Goal: Information Seeking & Learning: Learn about a topic

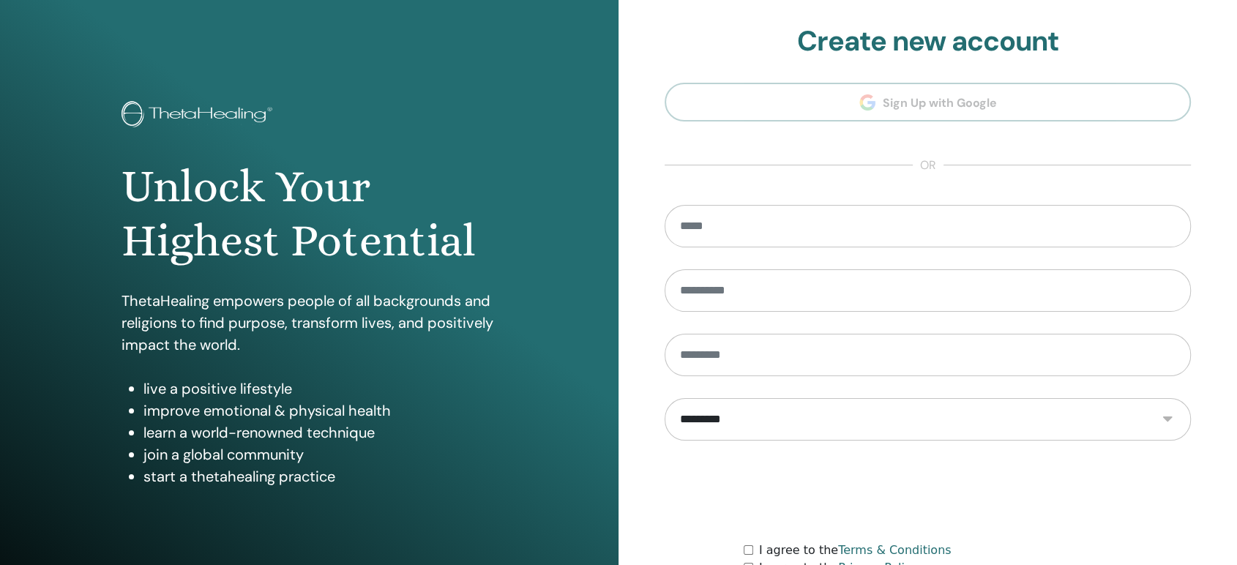
click at [896, 104] on section "**********" at bounding box center [928, 331] width 526 height 612
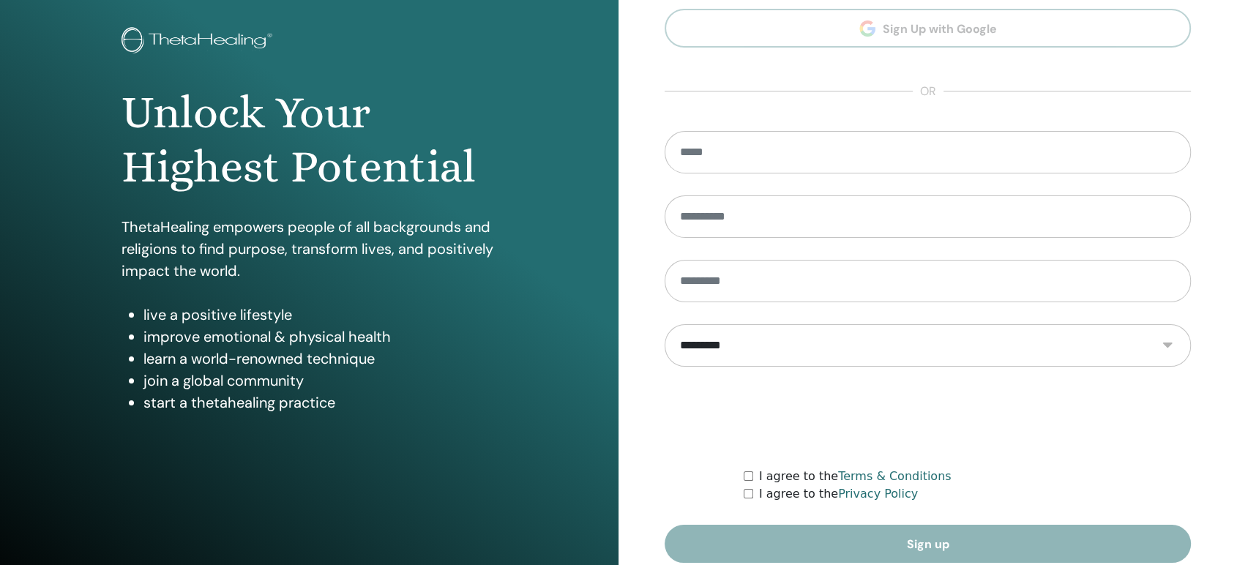
scroll to position [137, 0]
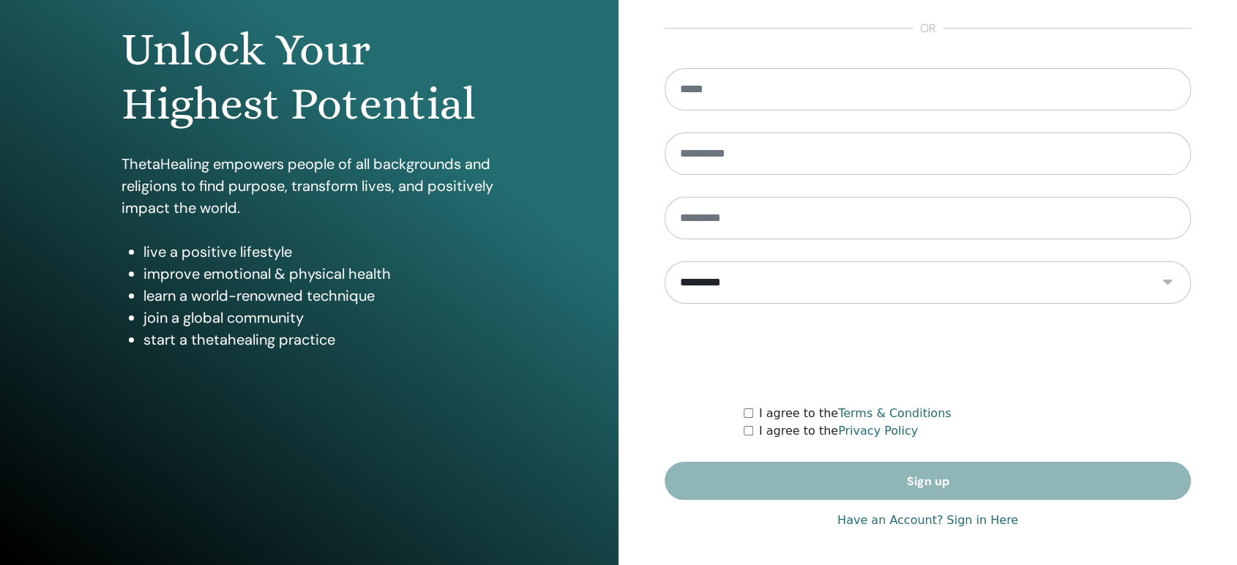
click at [924, 518] on link "Have an Account? Sign in Here" at bounding box center [928, 521] width 181 height 18
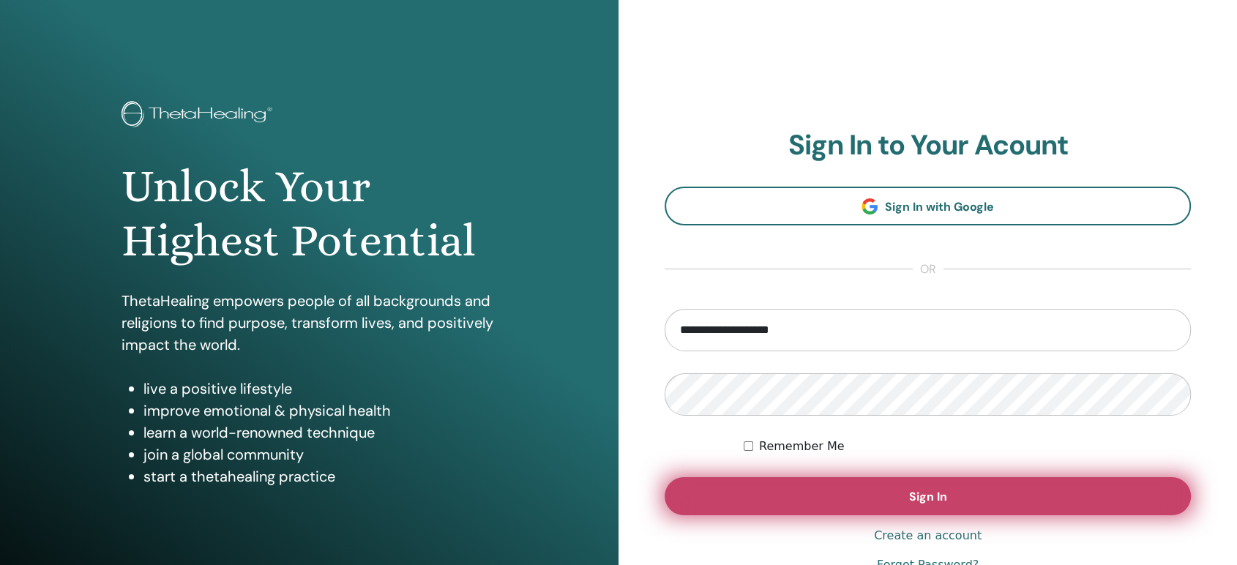
click at [863, 488] on button "Sign In" at bounding box center [928, 496] width 526 height 38
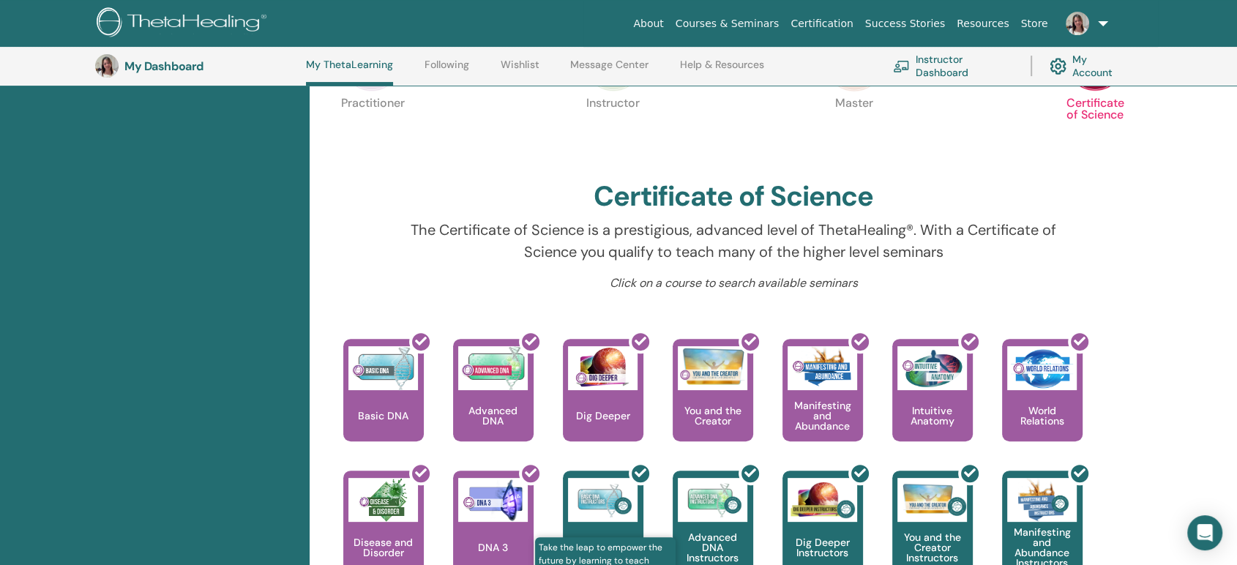
scroll to position [282, 0]
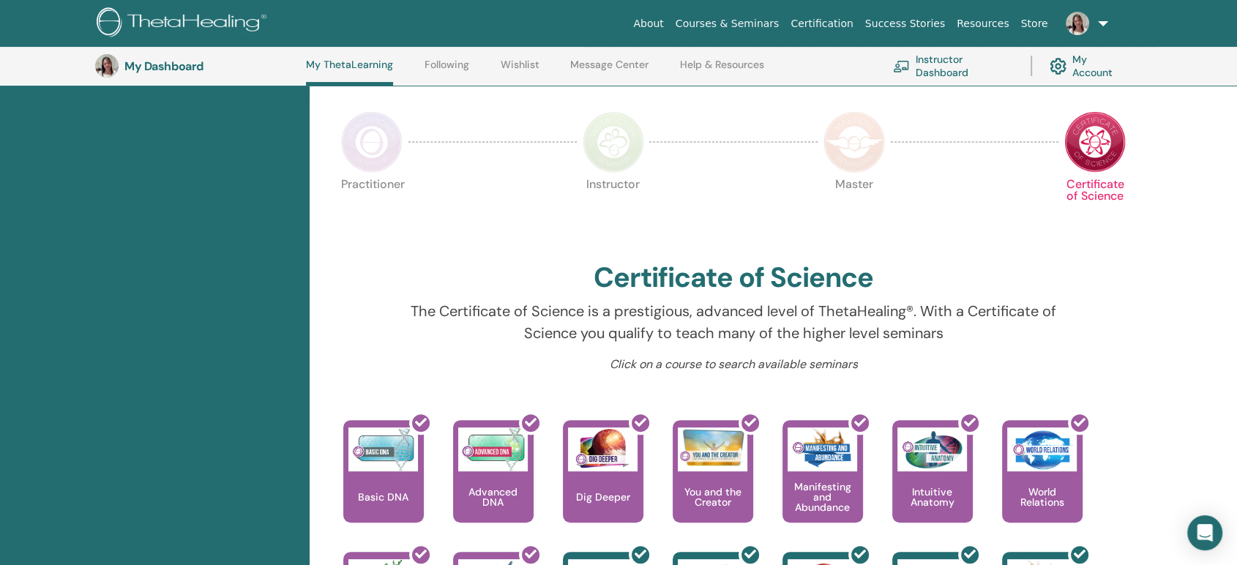
click at [391, 146] on img at bounding box center [372, 142] width 62 height 62
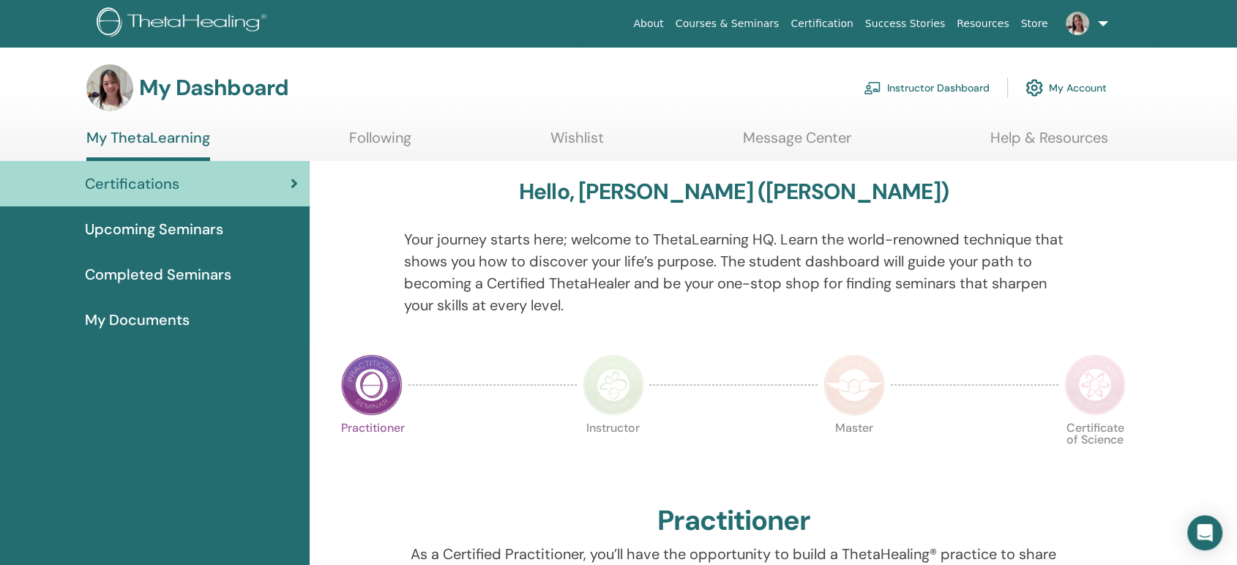
click at [732, 29] on link "Courses & Seminars" at bounding box center [728, 23] width 116 height 27
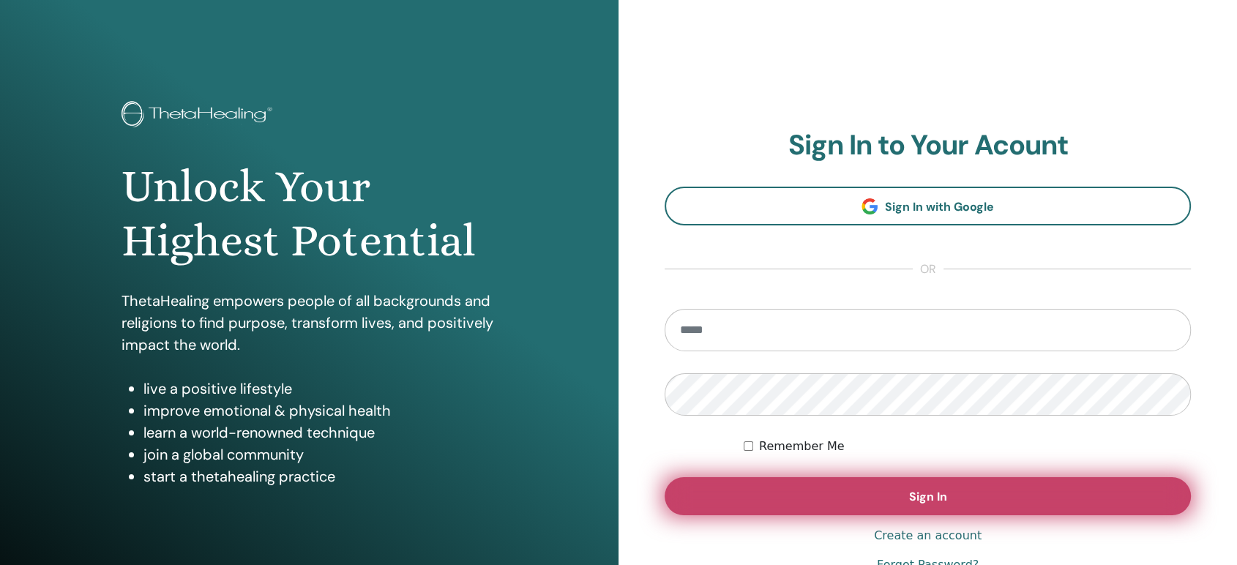
type input "**********"
click at [914, 490] on span "Sign In" at bounding box center [928, 496] width 38 height 15
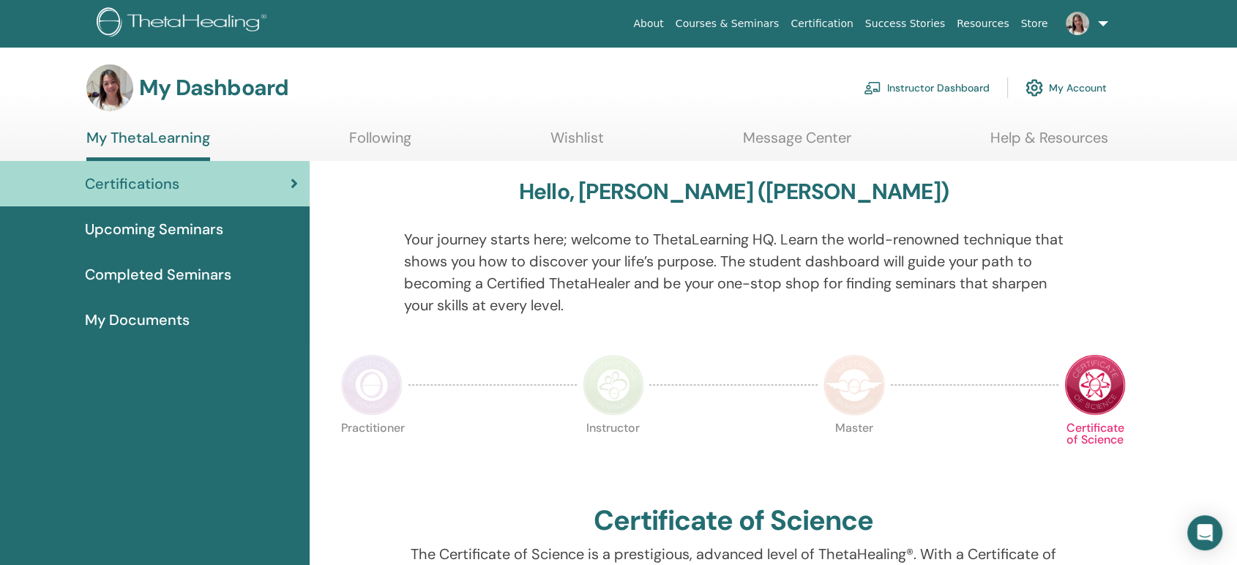
click at [206, 229] on span "Upcoming Seminars" at bounding box center [154, 229] width 138 height 22
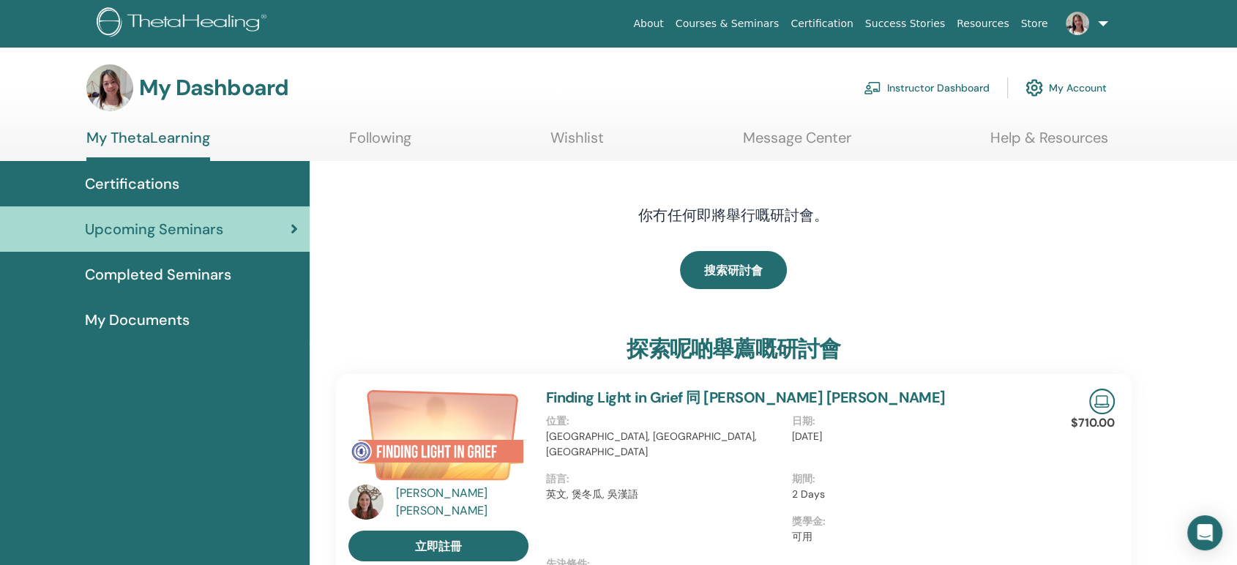
click at [241, 269] on div "Completed Seminars" at bounding box center [155, 275] width 286 height 22
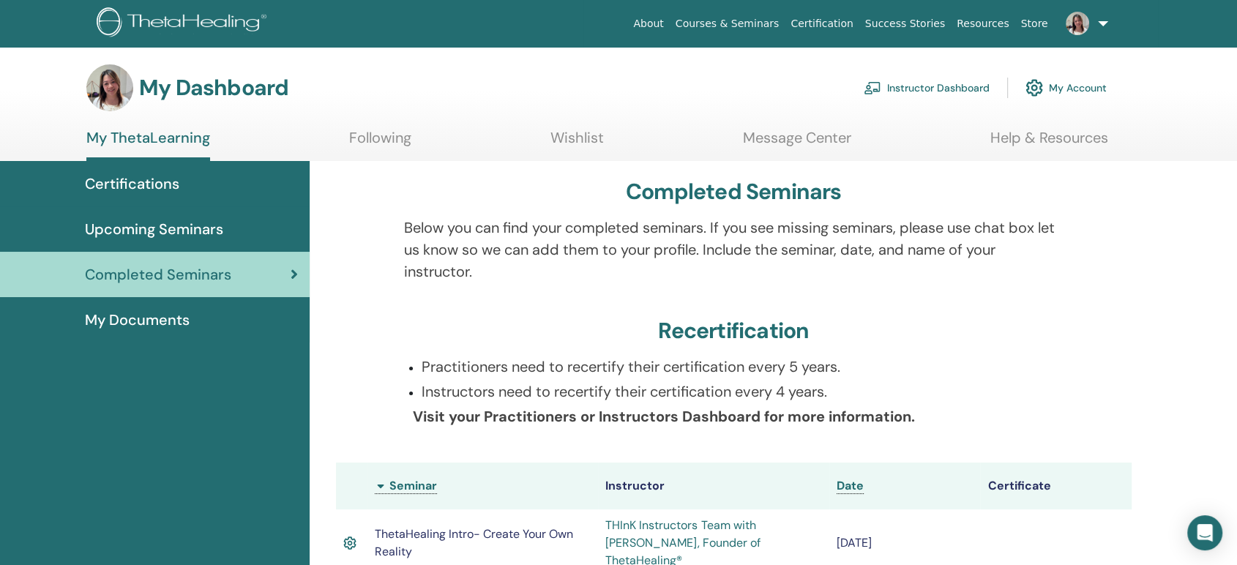
click at [165, 185] on span "Certifications" at bounding box center [132, 184] width 94 height 22
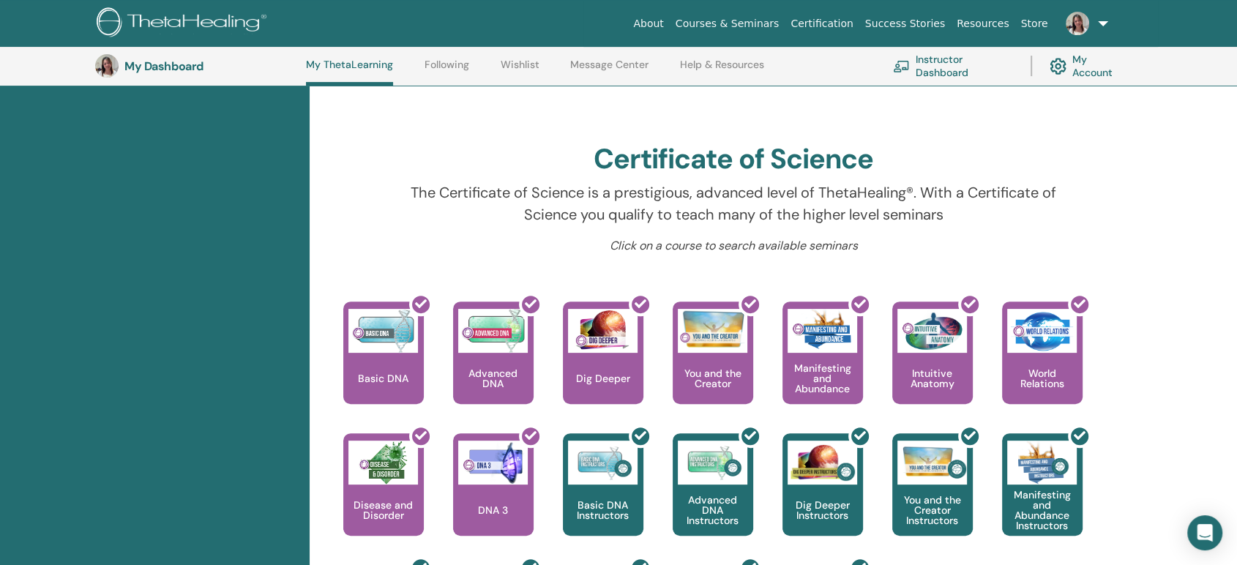
scroll to position [363, 0]
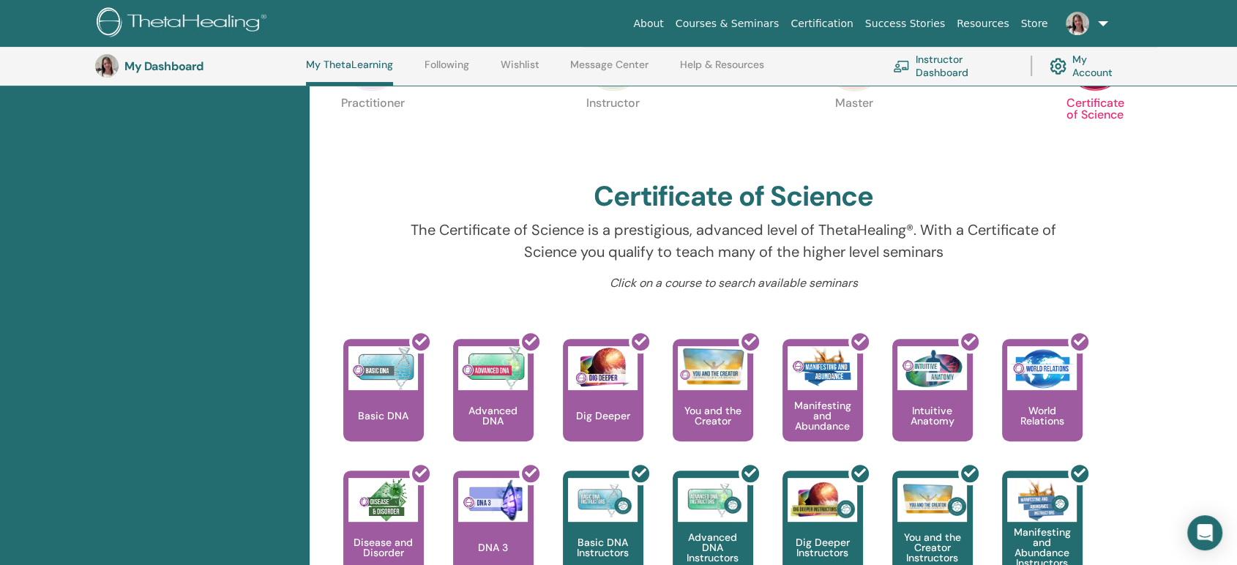
click at [1076, 65] on link "My Account" at bounding box center [1089, 66] width 78 height 32
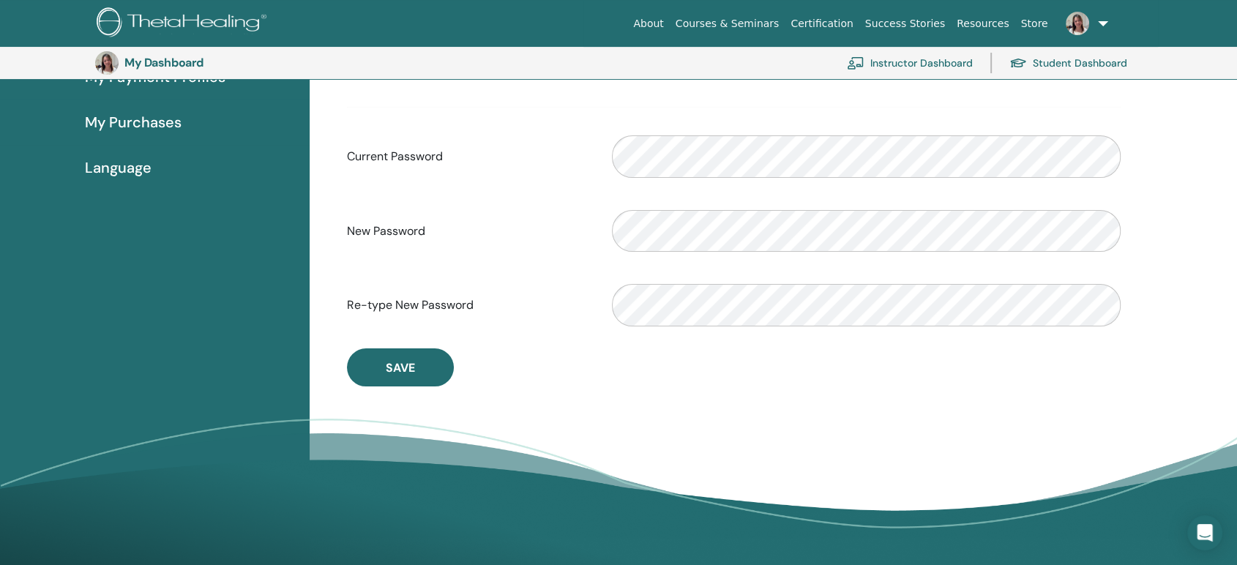
scroll to position [195, 0]
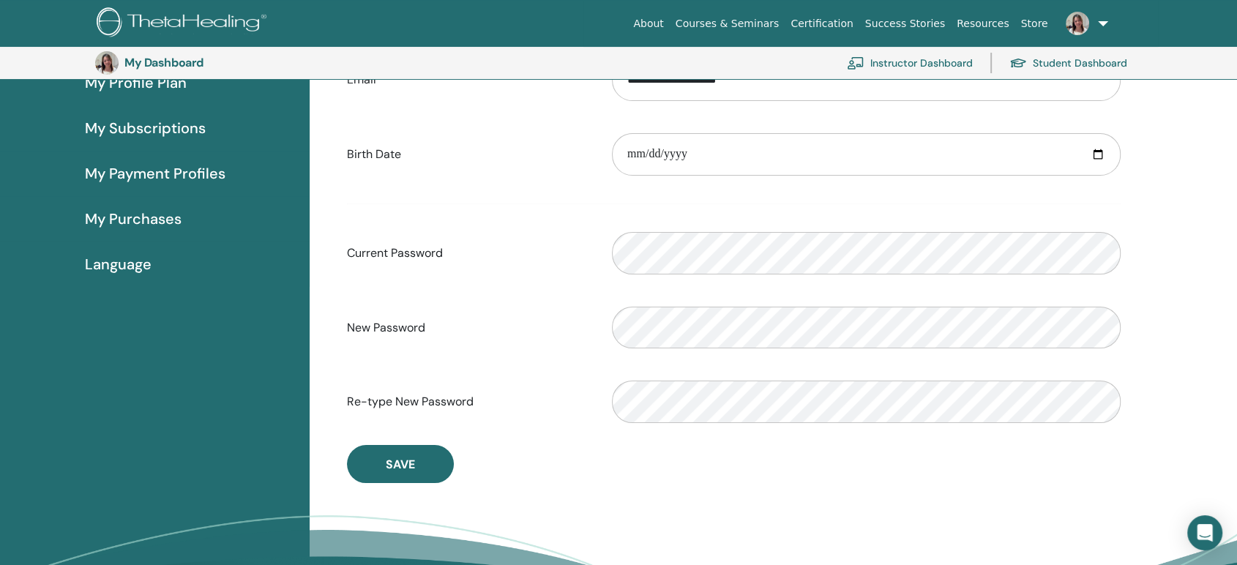
click at [133, 266] on span "Language" at bounding box center [118, 264] width 67 height 22
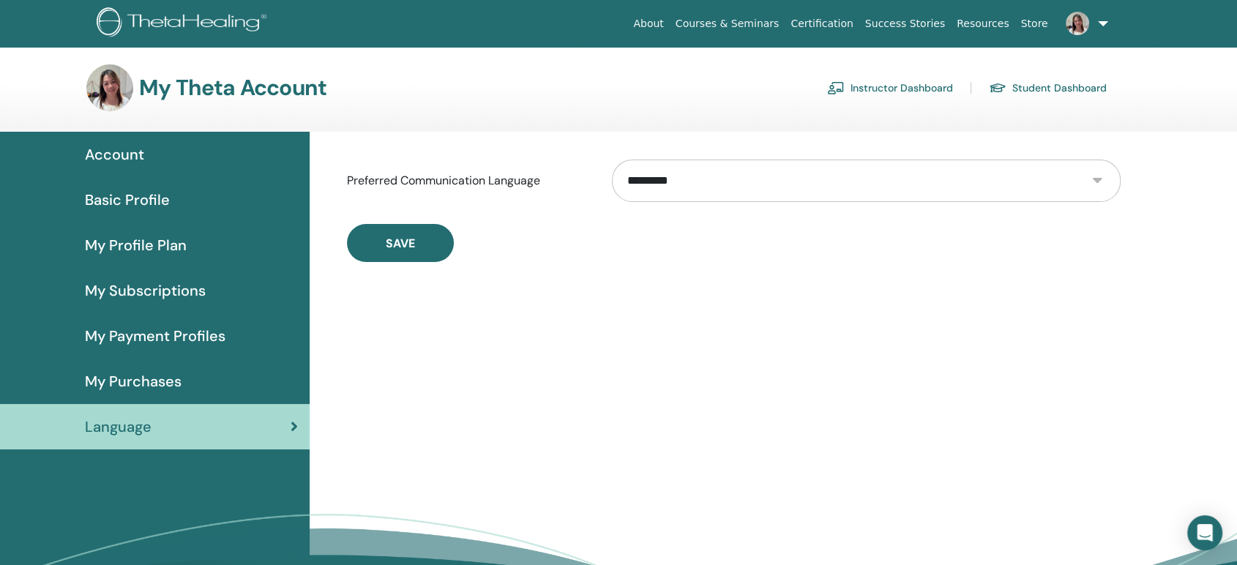
click at [1108, 22] on link at bounding box center [1084, 23] width 60 height 47
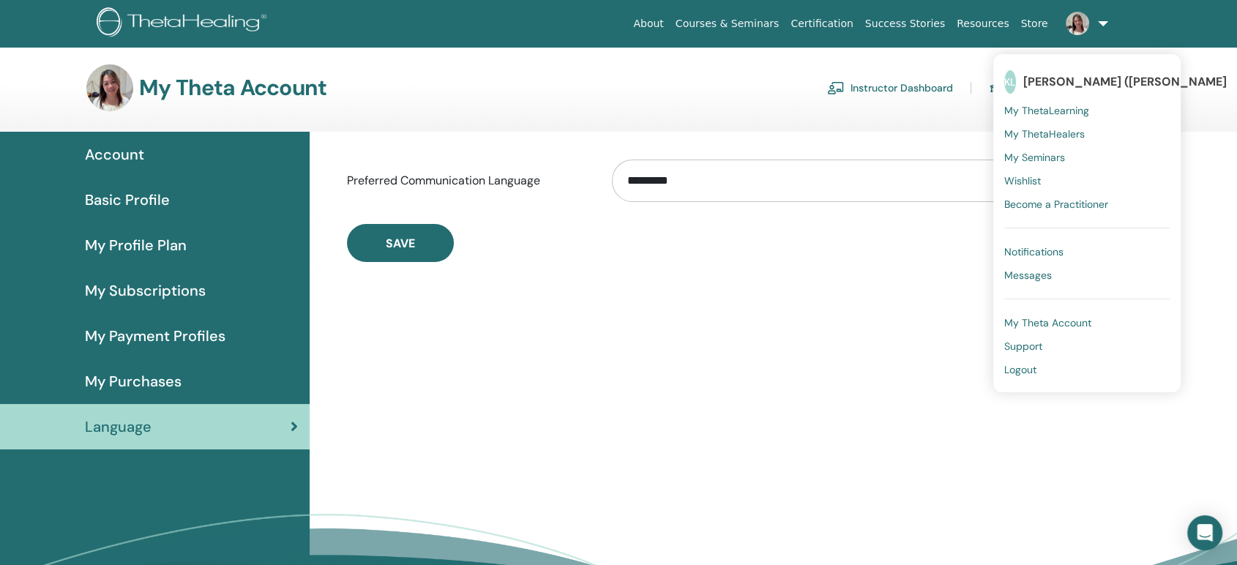
click at [1021, 345] on span "Support" at bounding box center [1024, 346] width 38 height 13
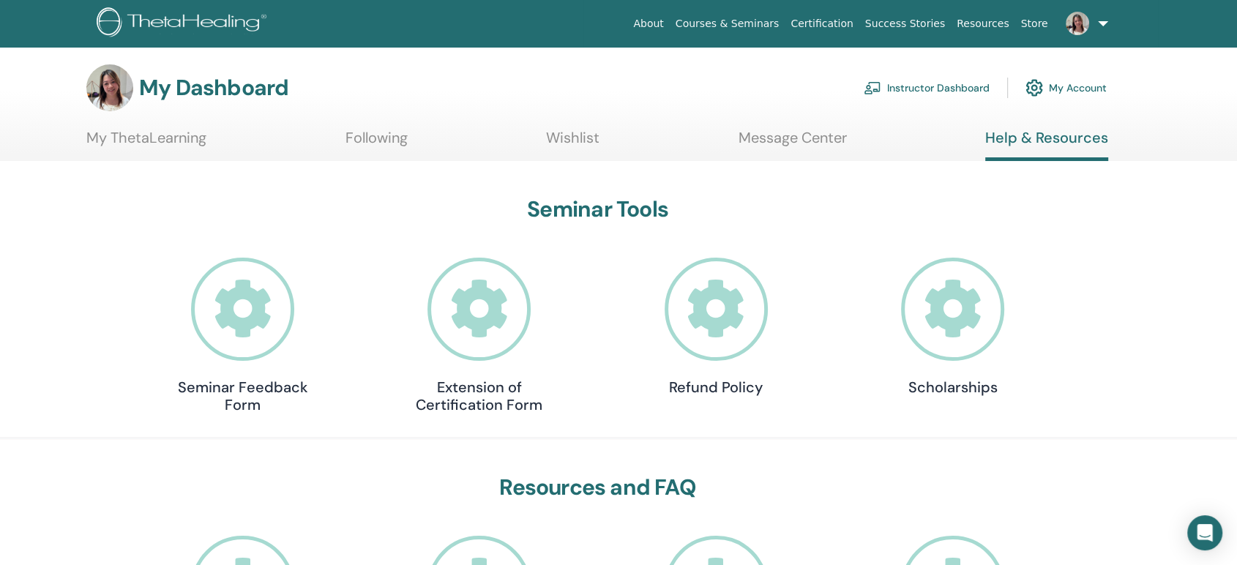
click at [198, 136] on link "My ThetaLearning" at bounding box center [146, 143] width 120 height 29
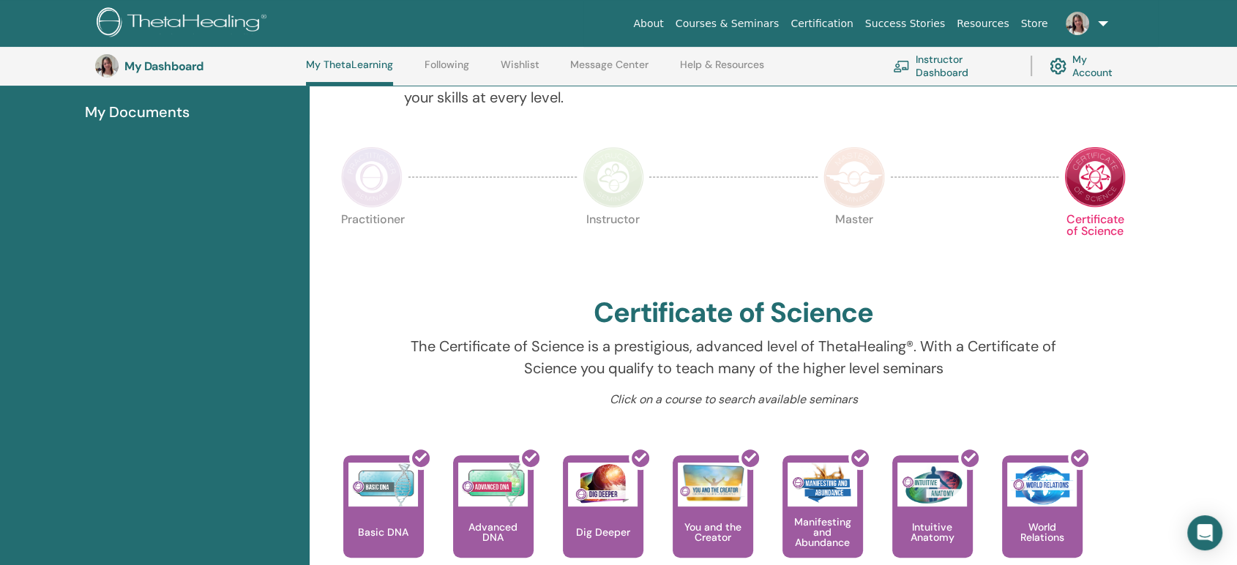
scroll to position [282, 0]
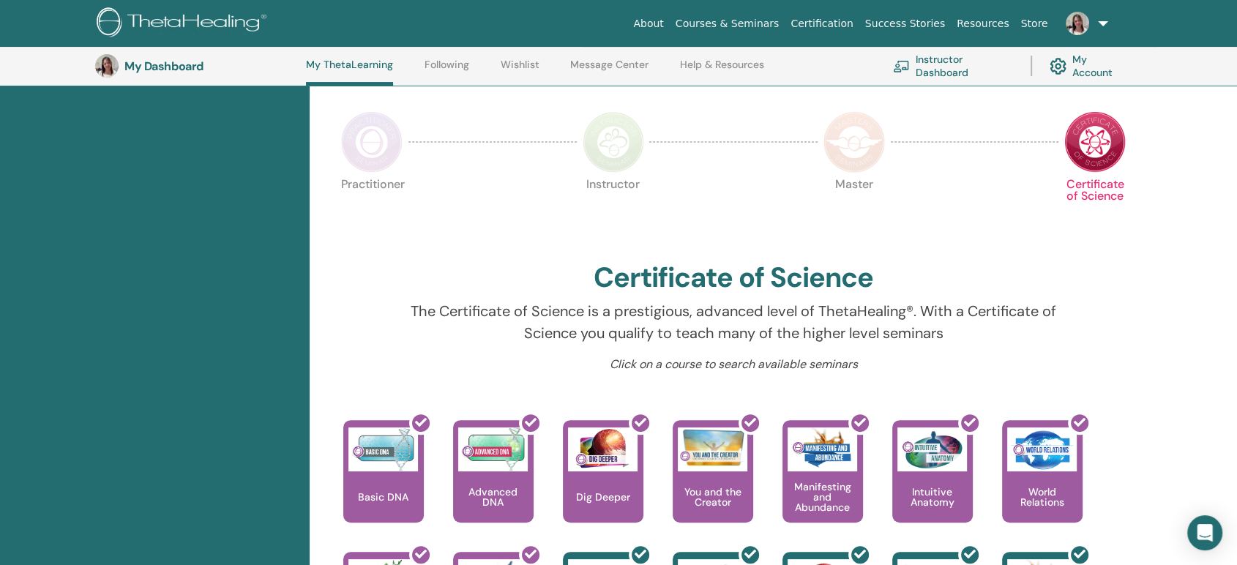
click at [395, 163] on img at bounding box center [372, 142] width 62 height 62
click at [384, 160] on img at bounding box center [372, 142] width 62 height 62
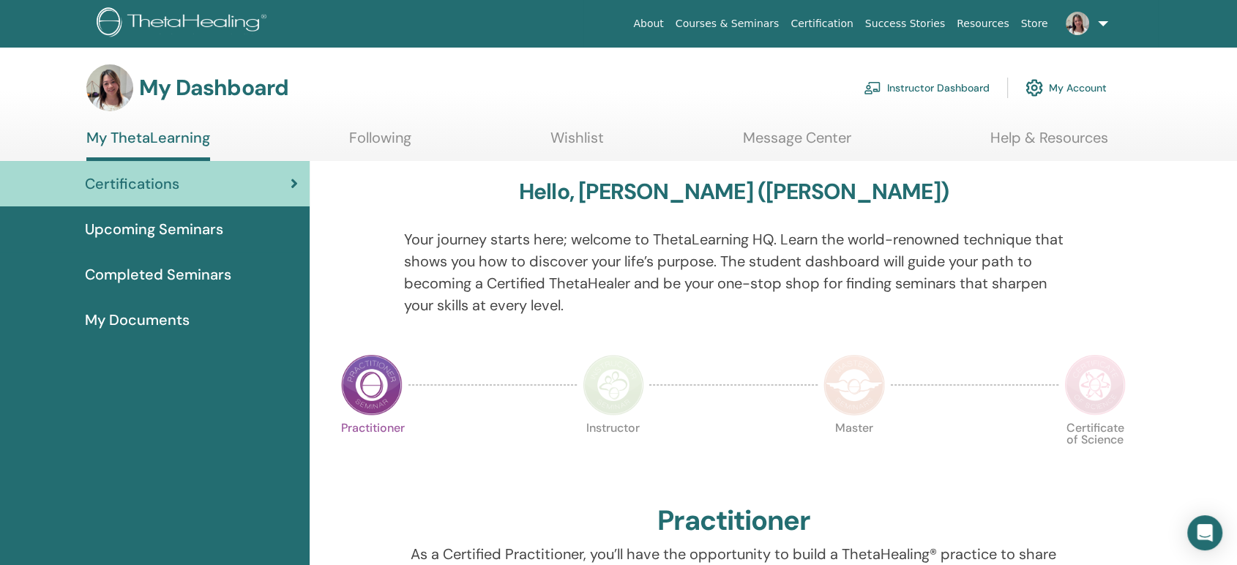
click at [1098, 25] on link at bounding box center [1084, 23] width 60 height 47
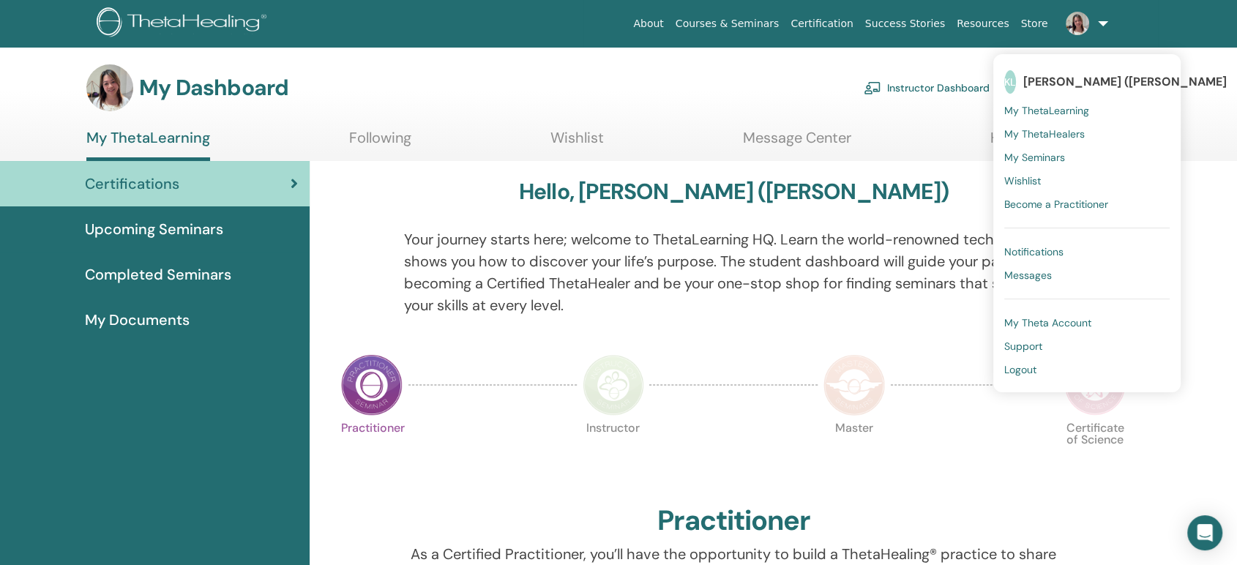
click at [1050, 322] on span "My Theta Account" at bounding box center [1048, 322] width 87 height 13
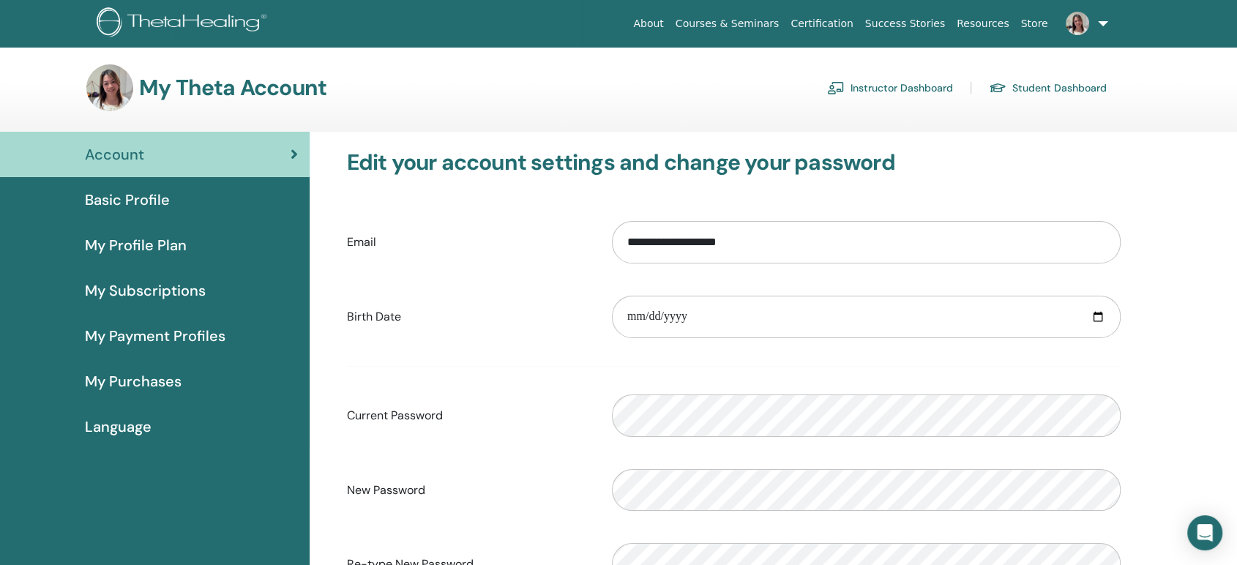
click at [154, 204] on span "Basic Profile" at bounding box center [127, 200] width 85 height 22
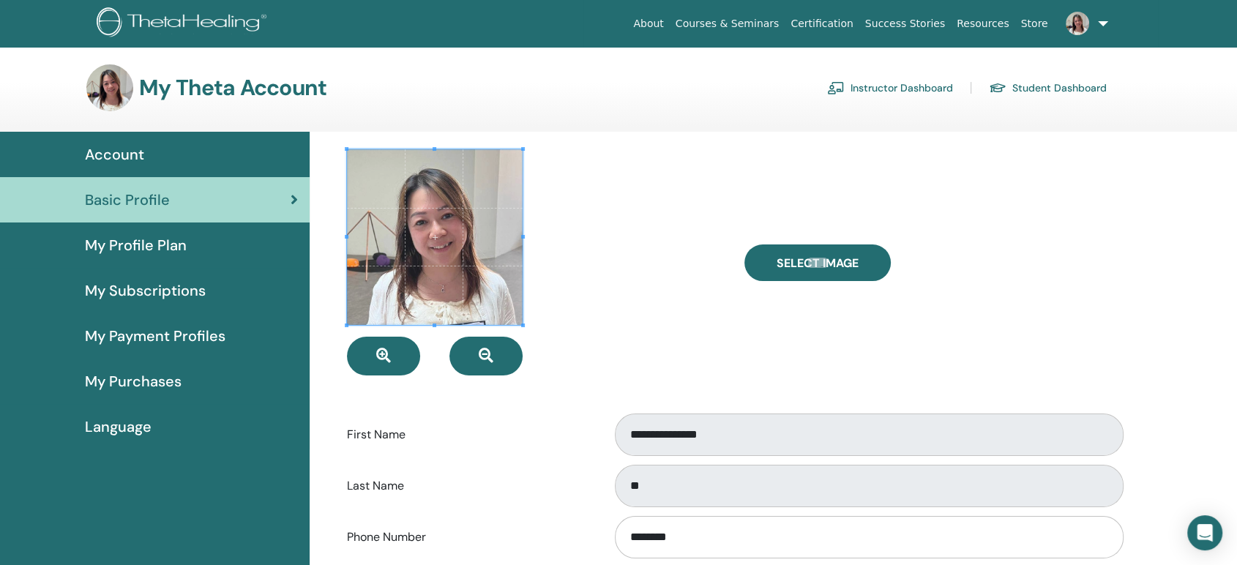
click at [105, 81] on img at bounding box center [109, 87] width 47 height 47
click at [117, 164] on span "Account" at bounding box center [114, 155] width 59 height 22
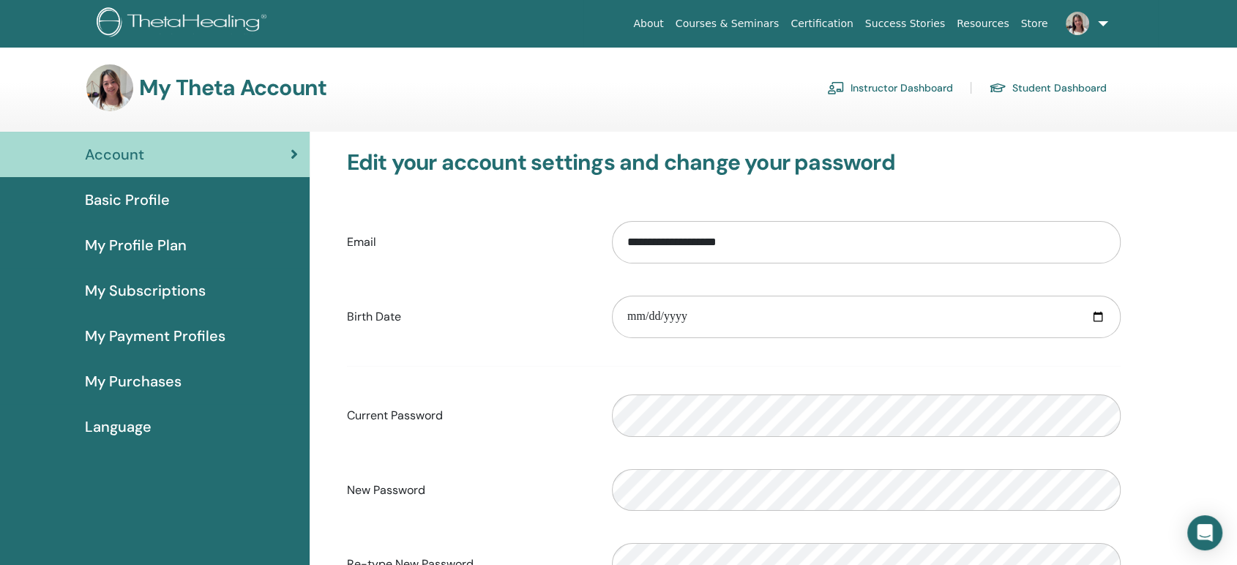
click at [898, 89] on link "Instructor Dashboard" at bounding box center [890, 87] width 126 height 23
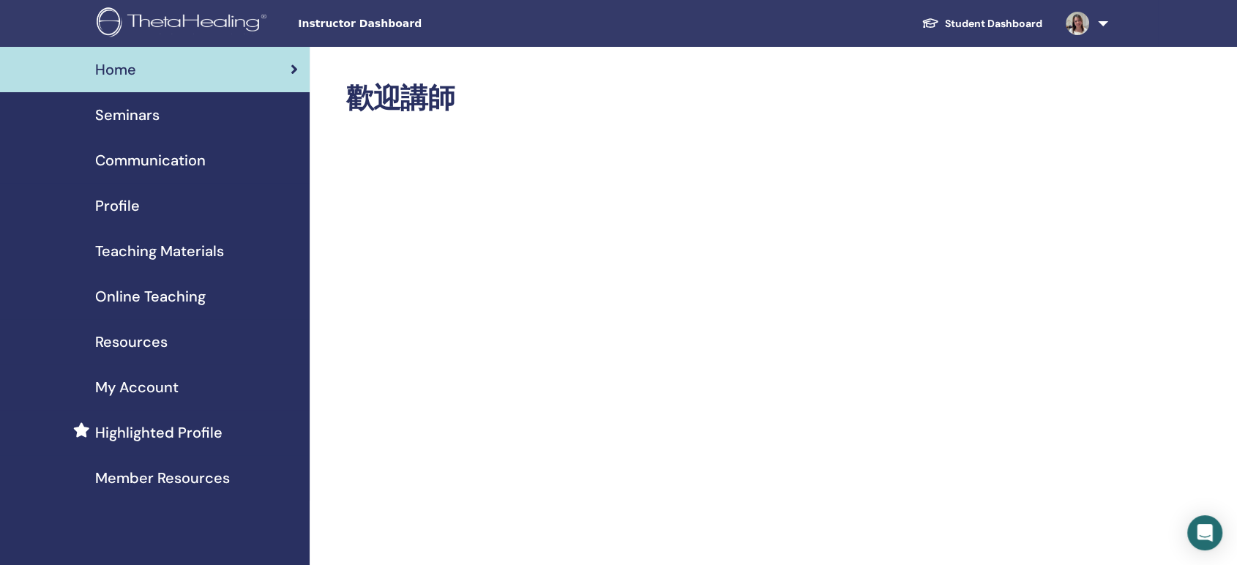
click at [134, 208] on span "Profile" at bounding box center [117, 206] width 45 height 22
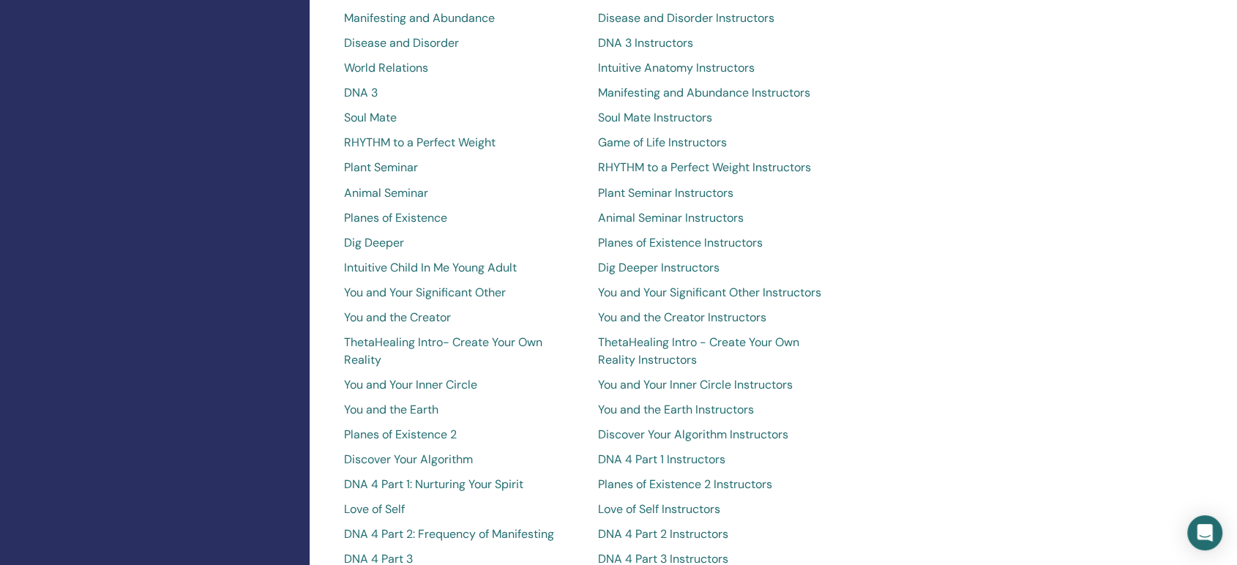
scroll to position [2522, 0]
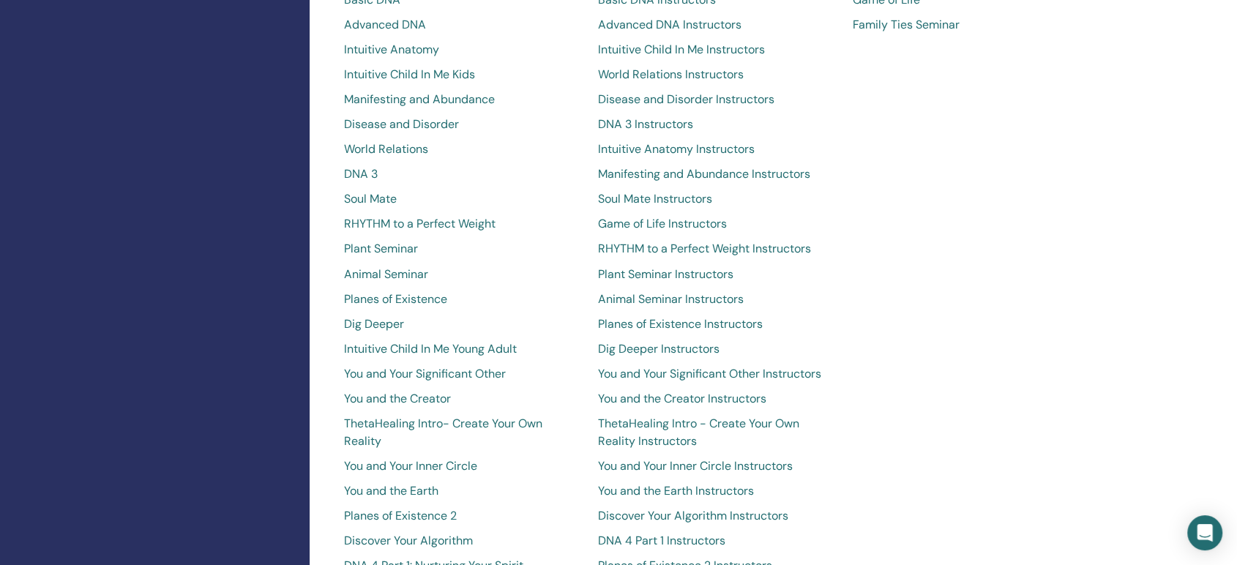
click at [805, 215] on link "Game of Life Instructors" at bounding box center [714, 224] width 233 height 18
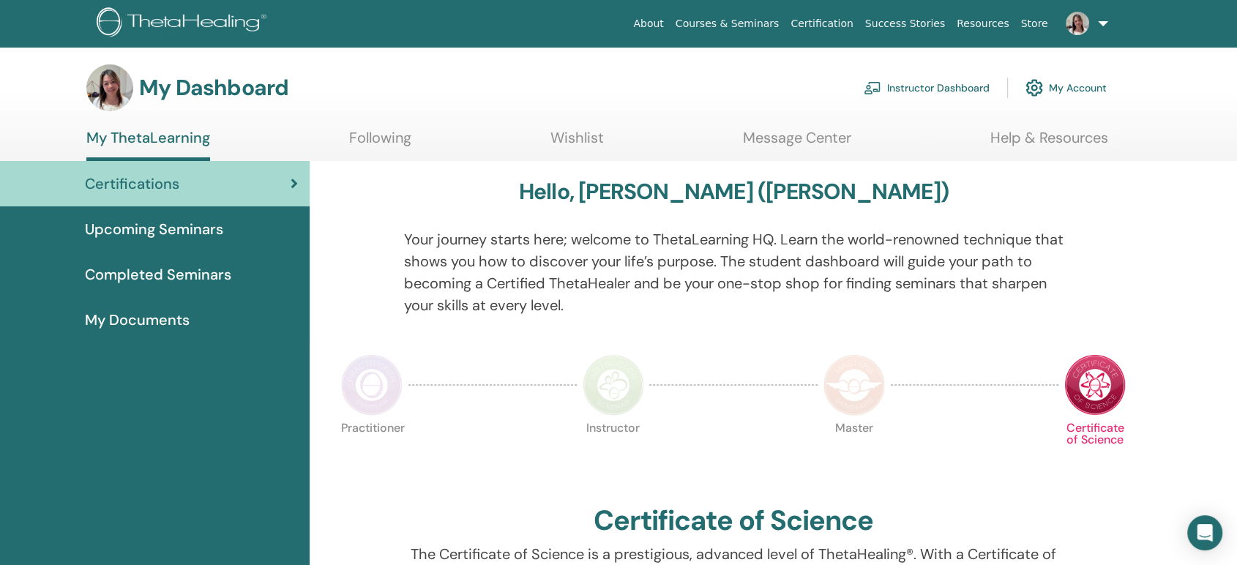
click at [944, 86] on link "Instructor Dashboard" at bounding box center [927, 88] width 126 height 32
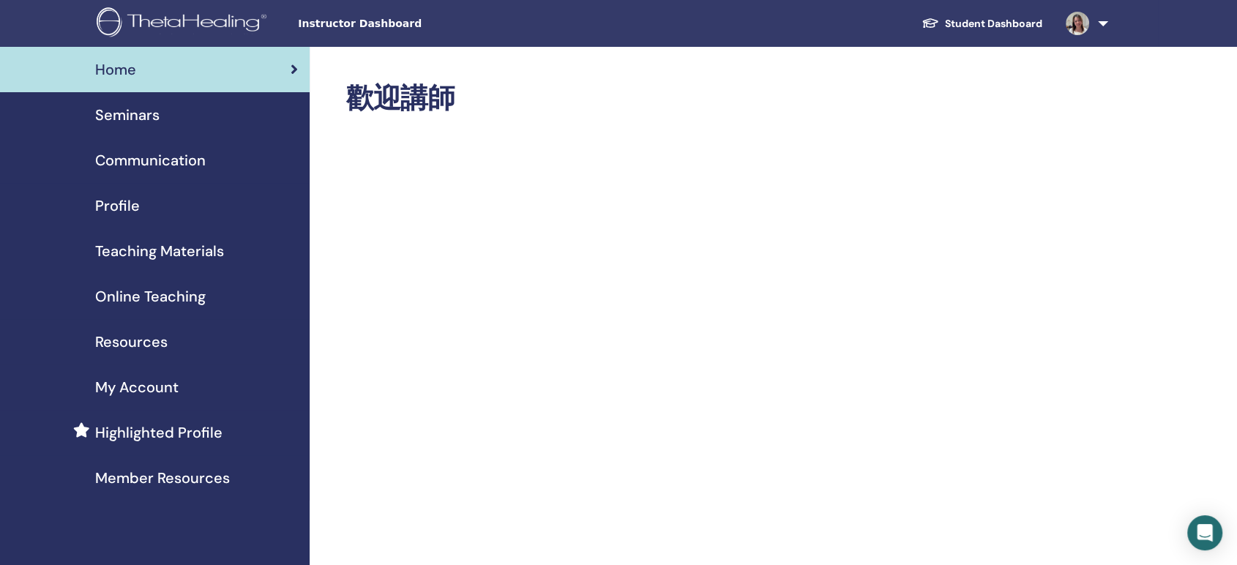
click at [171, 245] on span "Teaching Materials" at bounding box center [159, 251] width 129 height 22
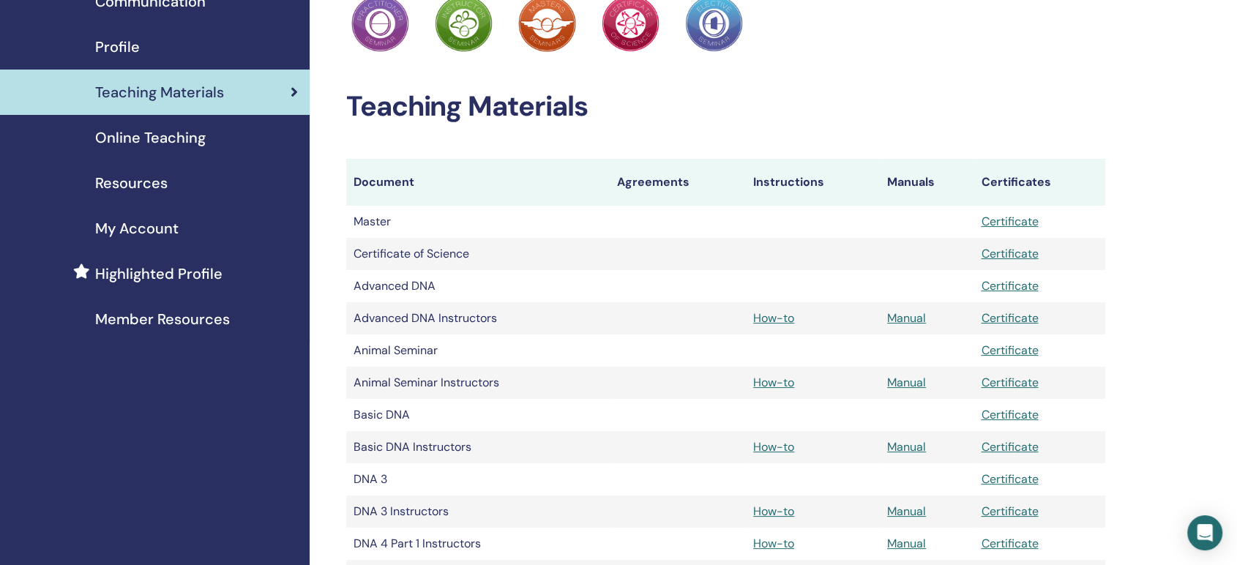
scroll to position [163, 0]
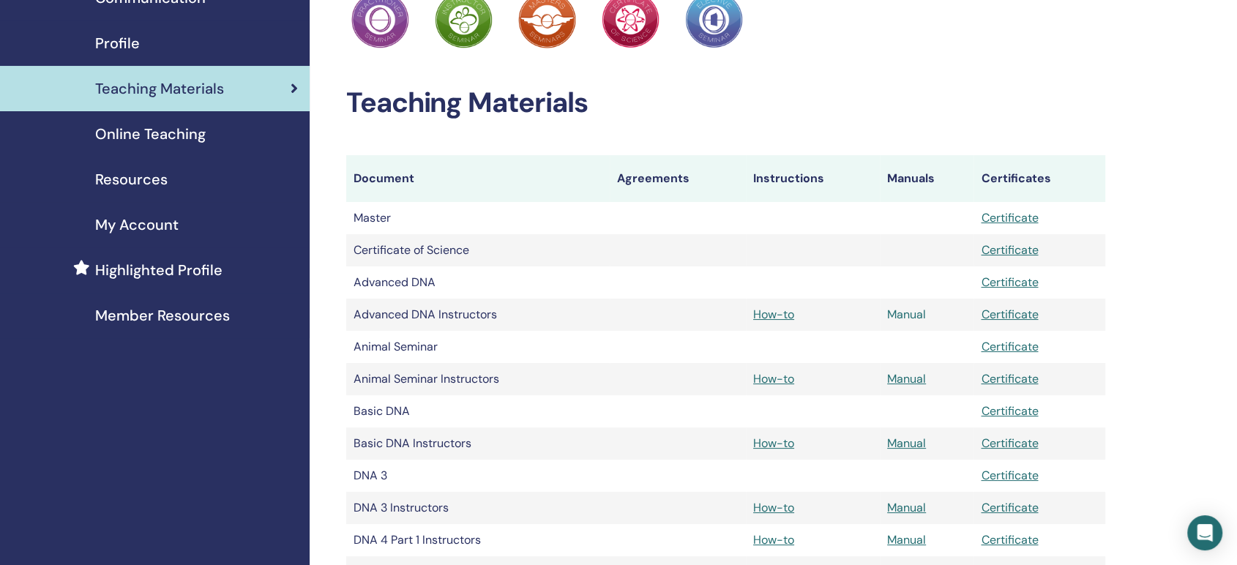
click at [914, 316] on link "Manual" at bounding box center [906, 314] width 39 height 15
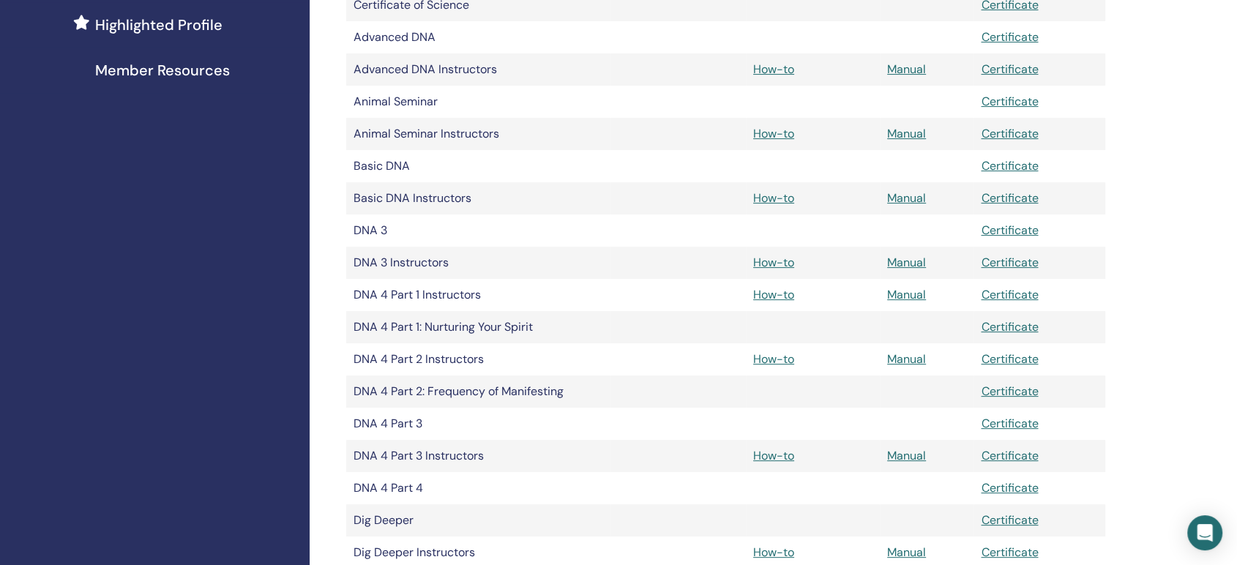
scroll to position [406, 0]
click at [774, 260] on link "How-to" at bounding box center [773, 263] width 41 height 15
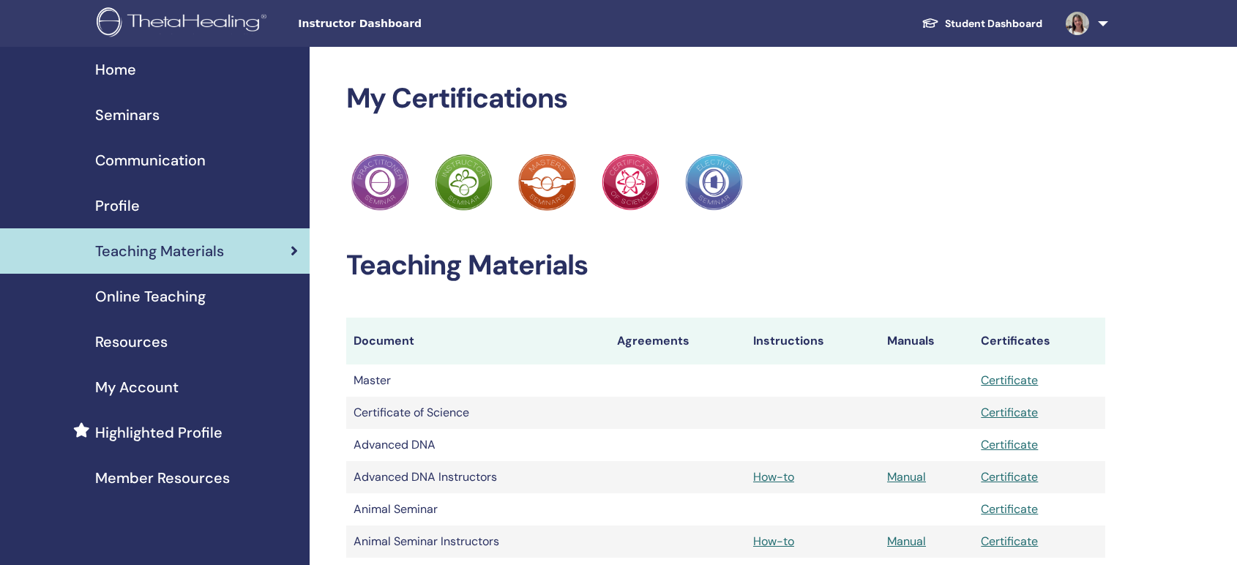
scroll to position [406, 0]
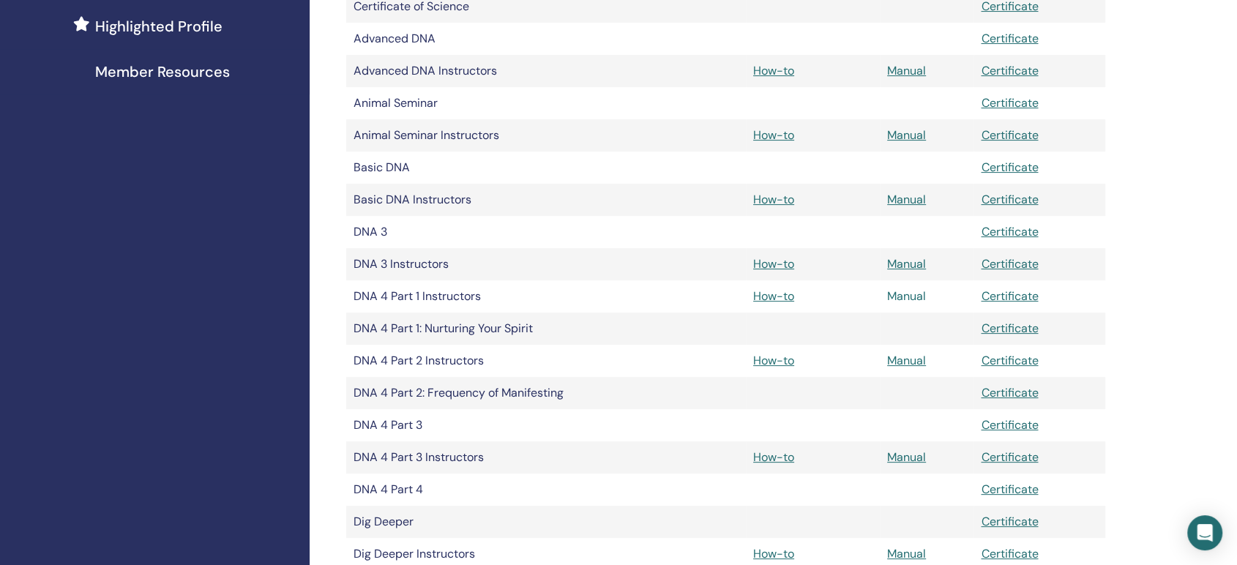
click at [900, 292] on link "Manual" at bounding box center [906, 295] width 39 height 15
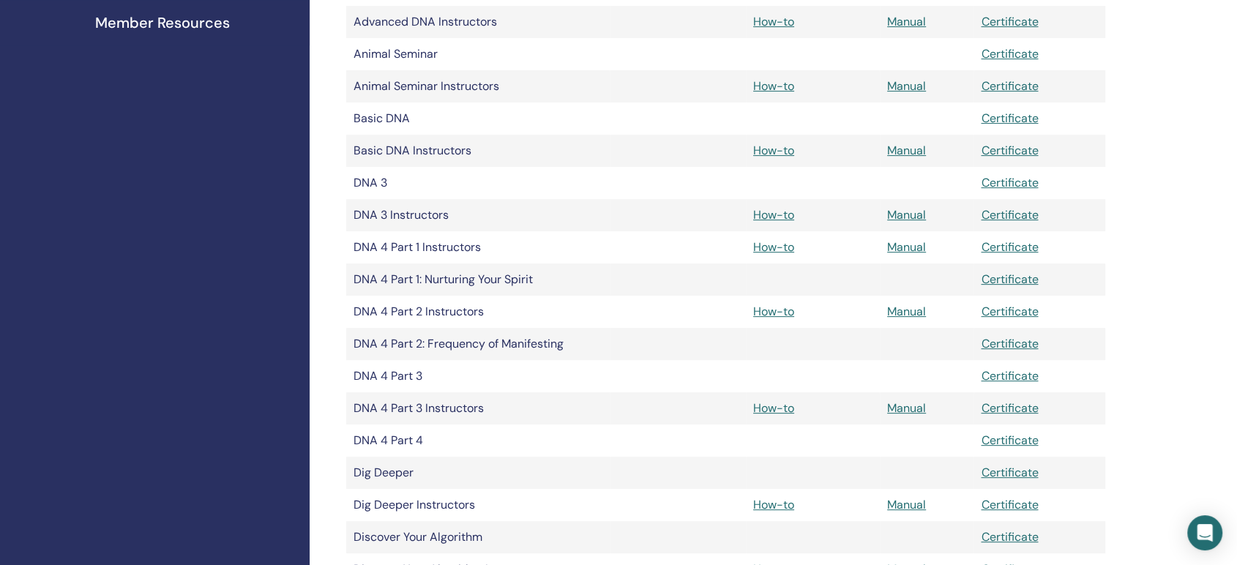
scroll to position [569, 0]
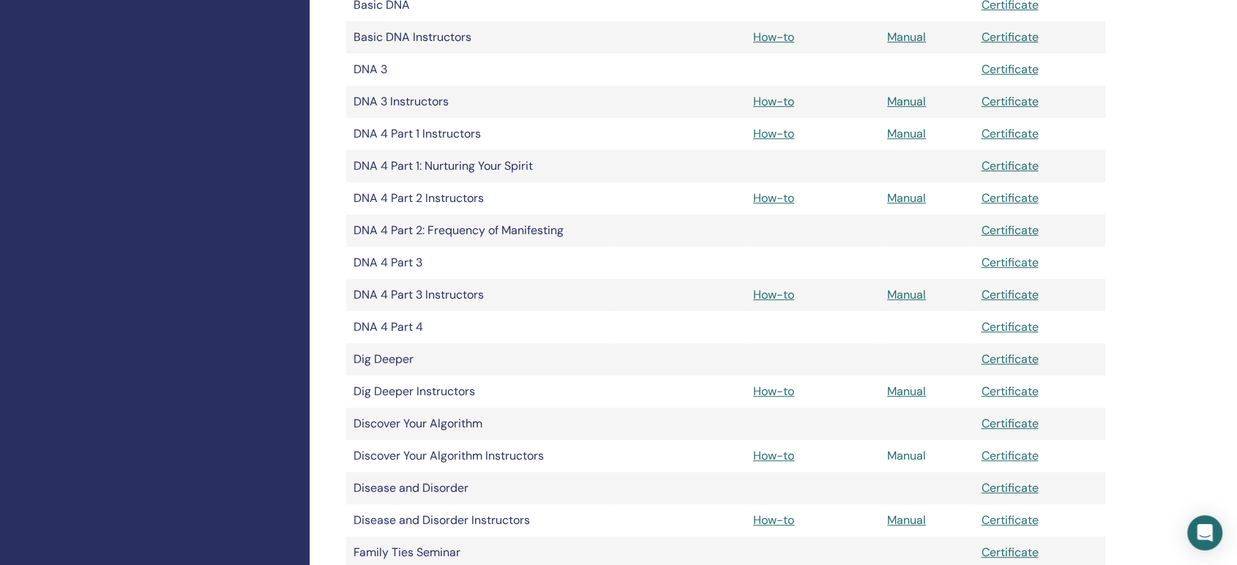
click at [914, 450] on link "Manual" at bounding box center [906, 455] width 39 height 15
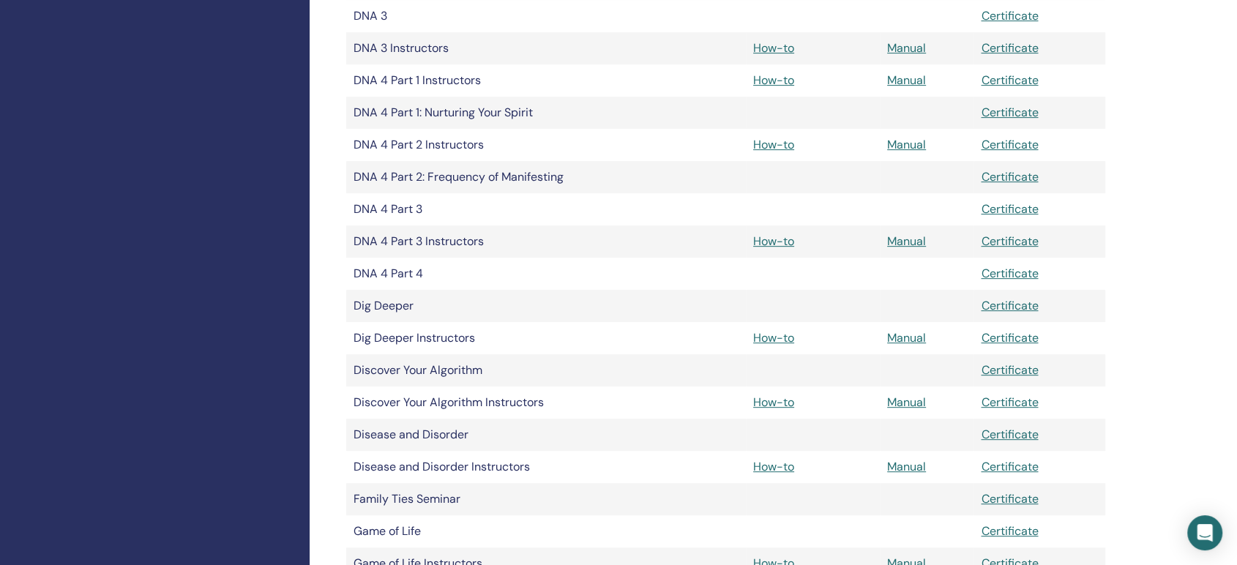
scroll to position [650, 0]
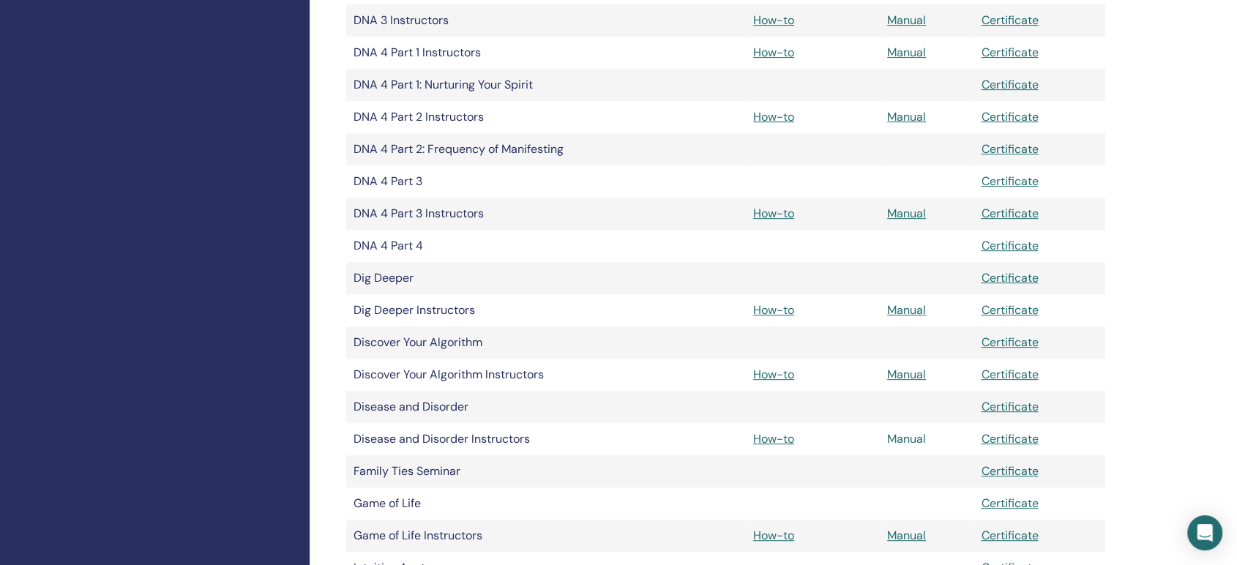
click at [910, 440] on link "Manual" at bounding box center [906, 438] width 39 height 15
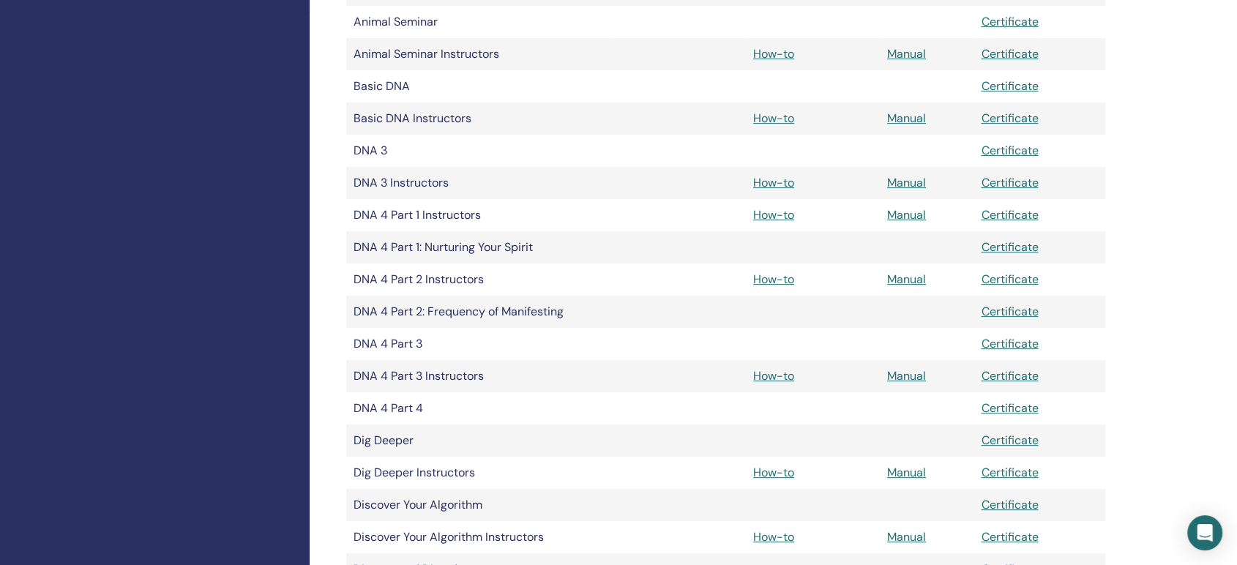
scroll to position [813, 0]
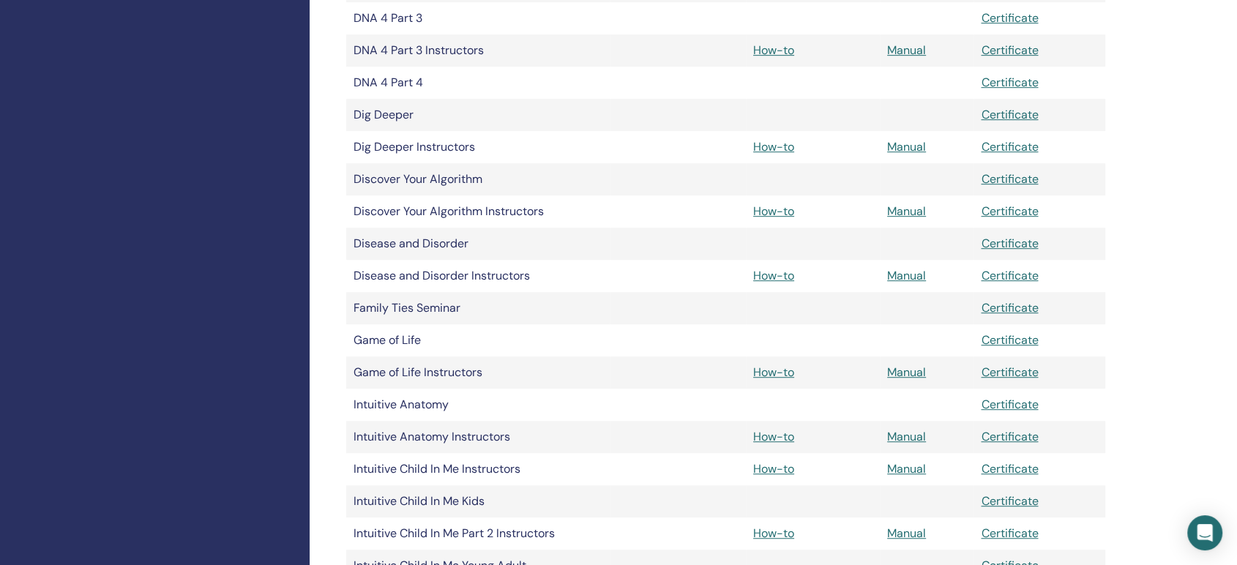
click at [749, 420] on td at bounding box center [813, 405] width 134 height 32
click at [888, 432] on link "Manual" at bounding box center [906, 436] width 39 height 15
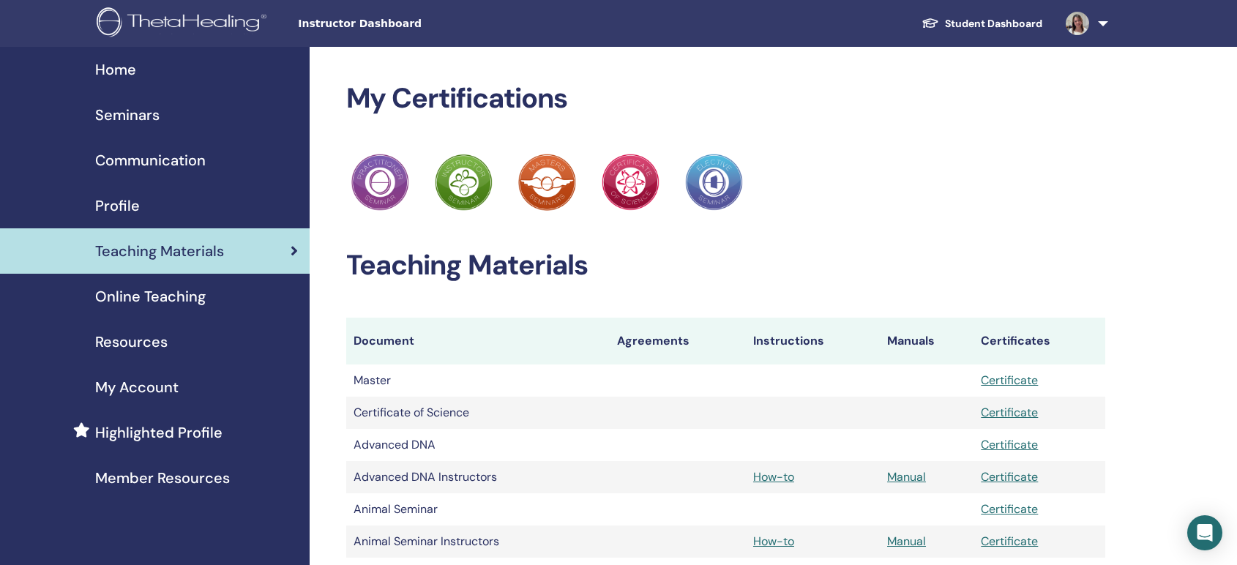
scroll to position [813, 0]
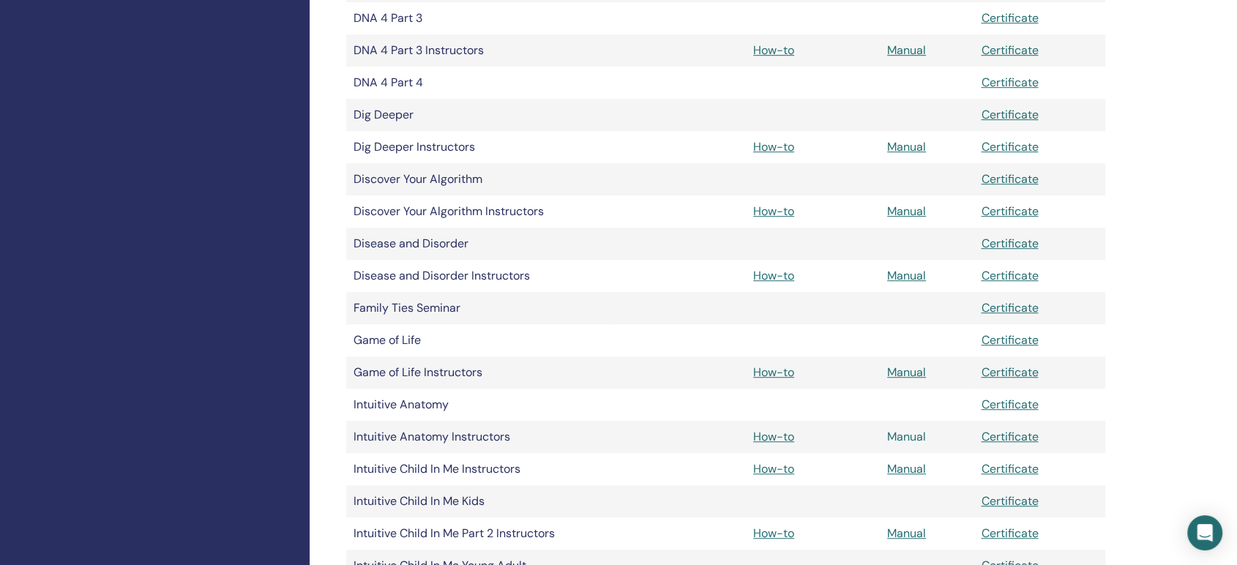
click at [904, 432] on link "Manual" at bounding box center [906, 436] width 39 height 15
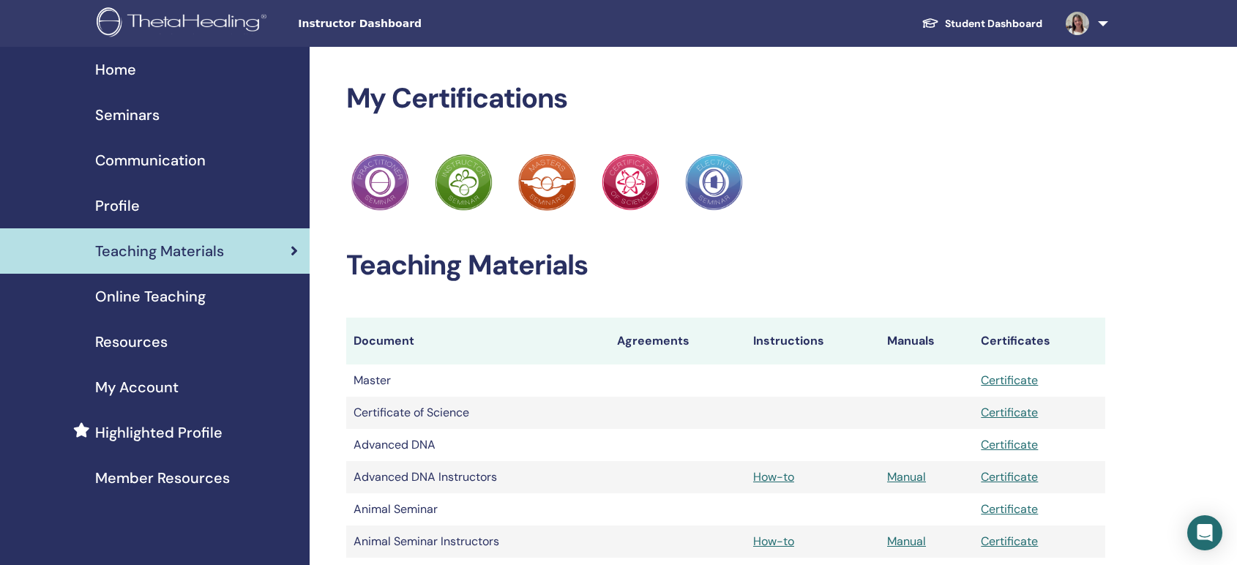
scroll to position [813, 0]
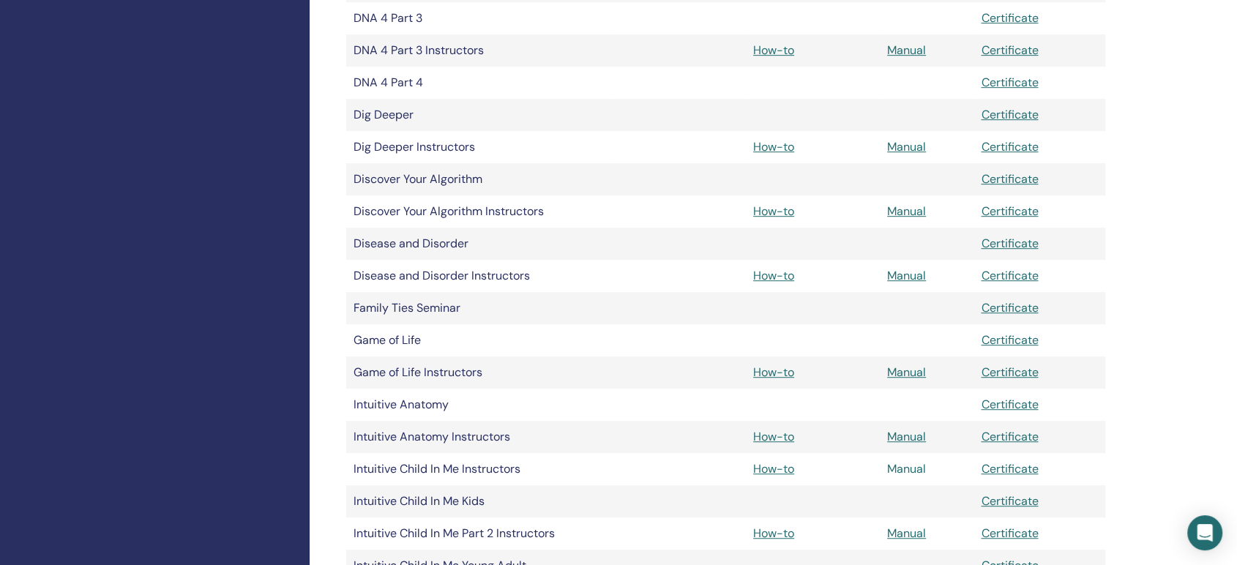
click at [908, 471] on link "Manual" at bounding box center [906, 468] width 39 height 15
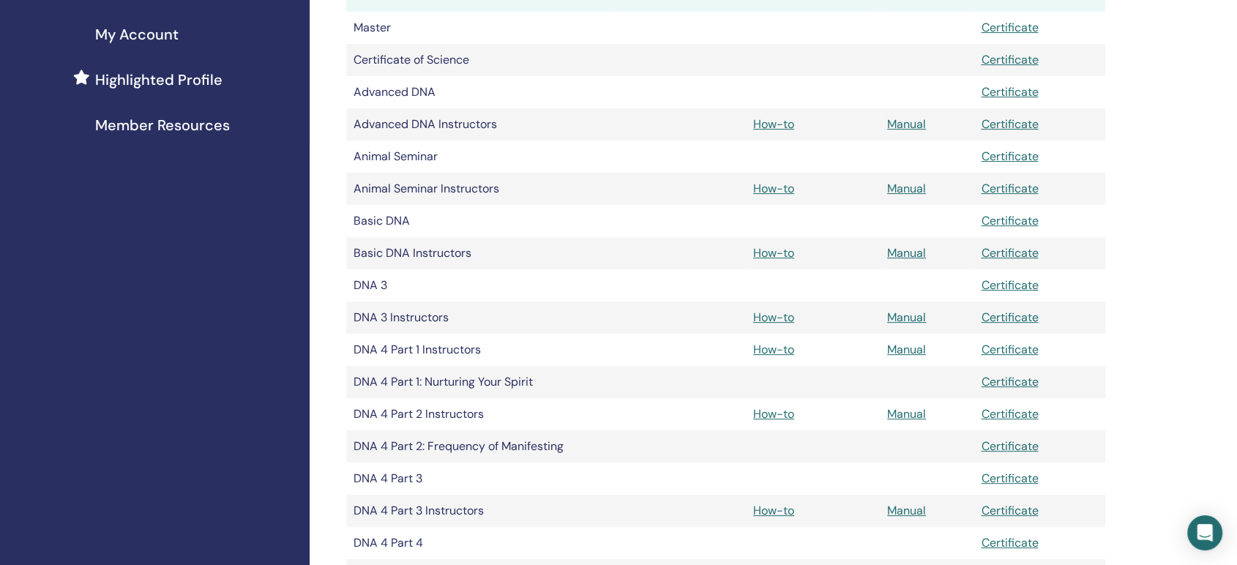
scroll to position [325, 0]
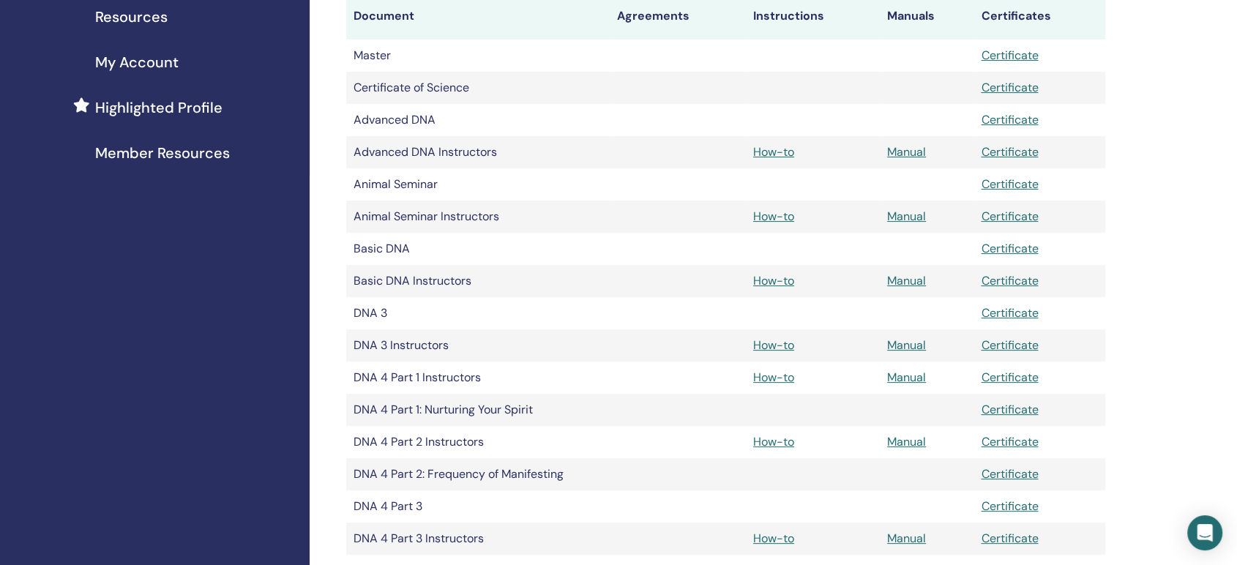
click at [381, 221] on td "Animal Seminar Instructors" at bounding box center [478, 217] width 264 height 32
click at [908, 214] on link "Manual" at bounding box center [906, 216] width 39 height 15
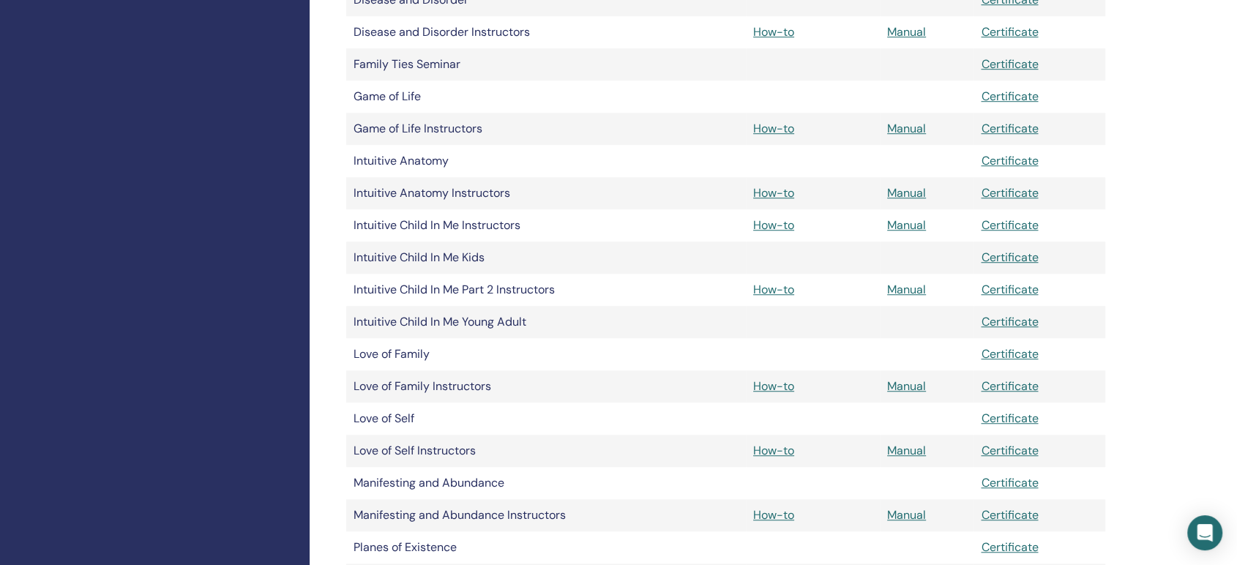
scroll to position [1220, 0]
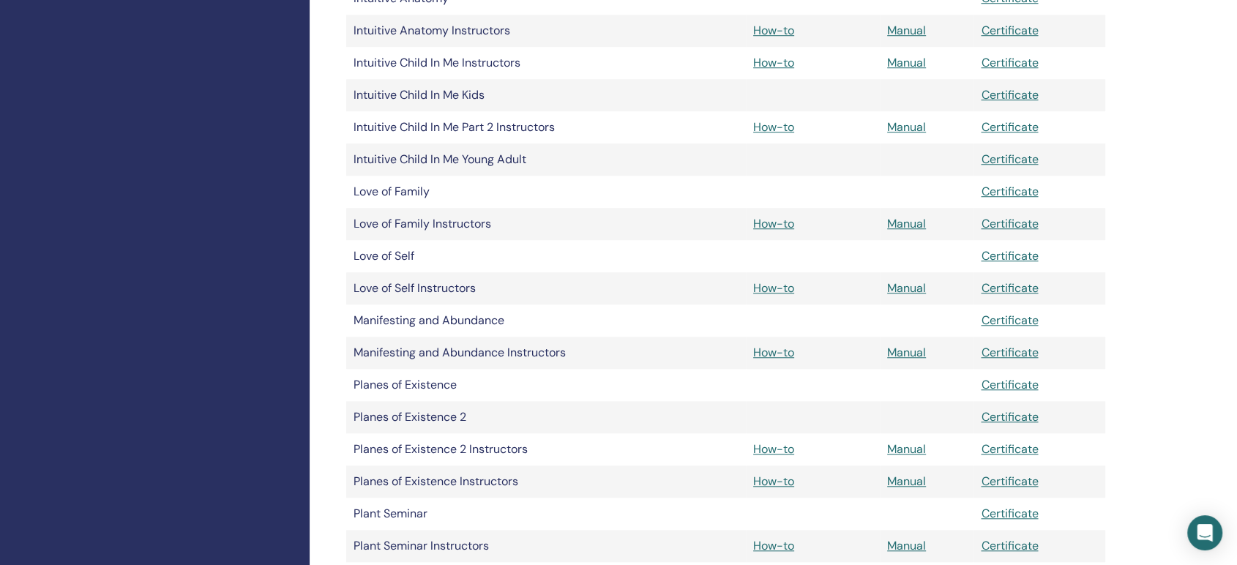
click at [640, 264] on tr "Love of Self Certificate" at bounding box center [726, 256] width 760 height 32
click at [895, 221] on link "Manual" at bounding box center [906, 223] width 39 height 15
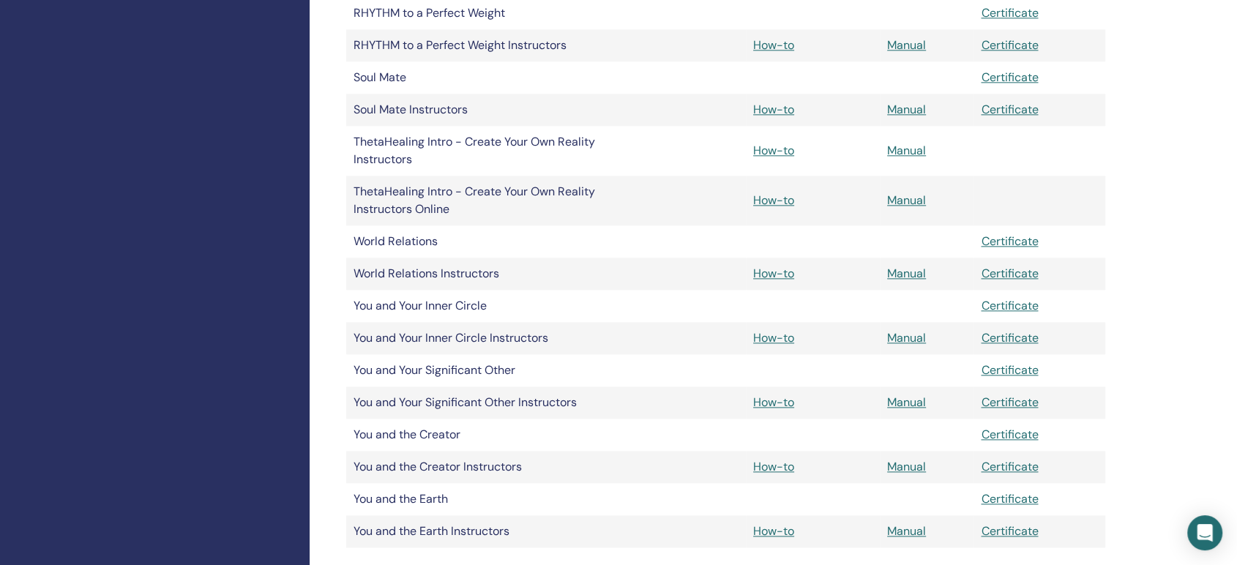
scroll to position [1952, 0]
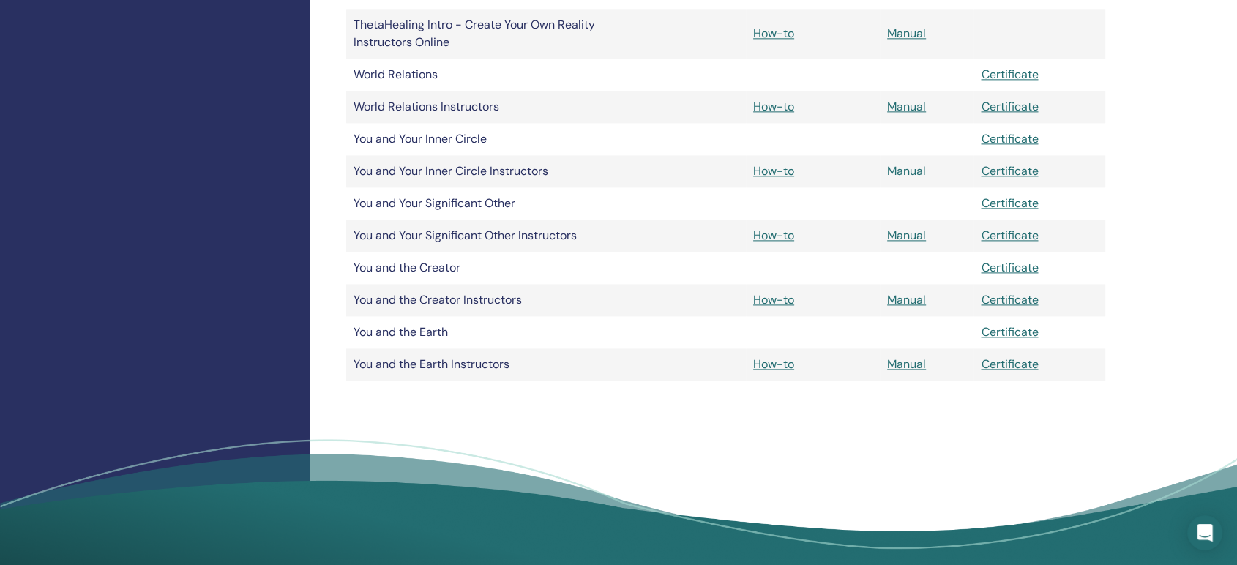
click at [916, 174] on link "Manual" at bounding box center [906, 170] width 39 height 15
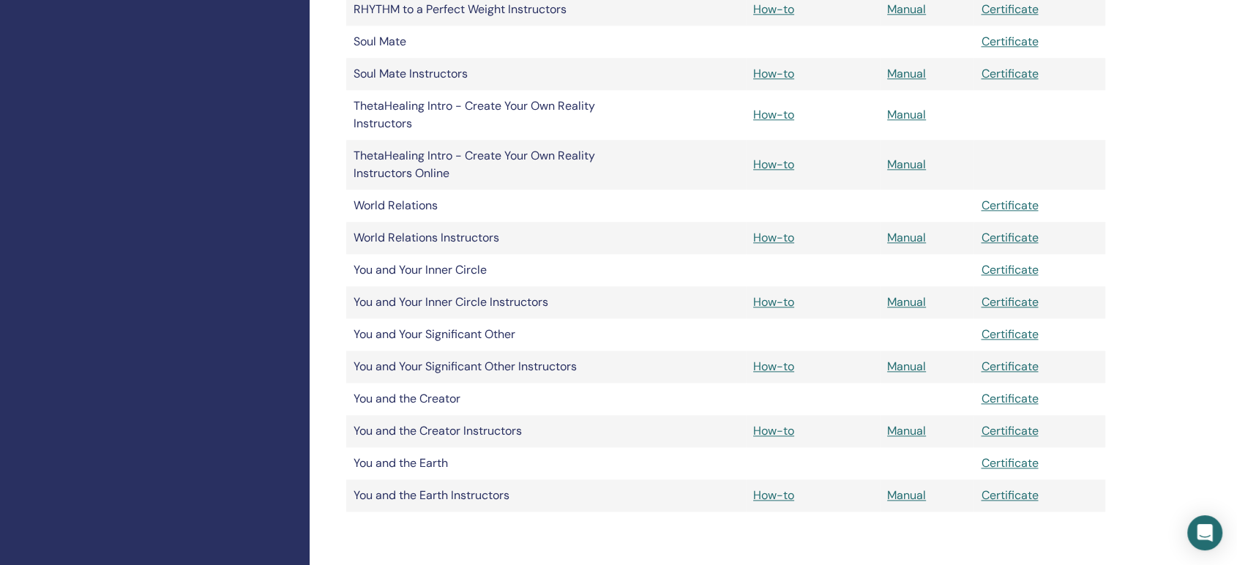
scroll to position [1708, 0]
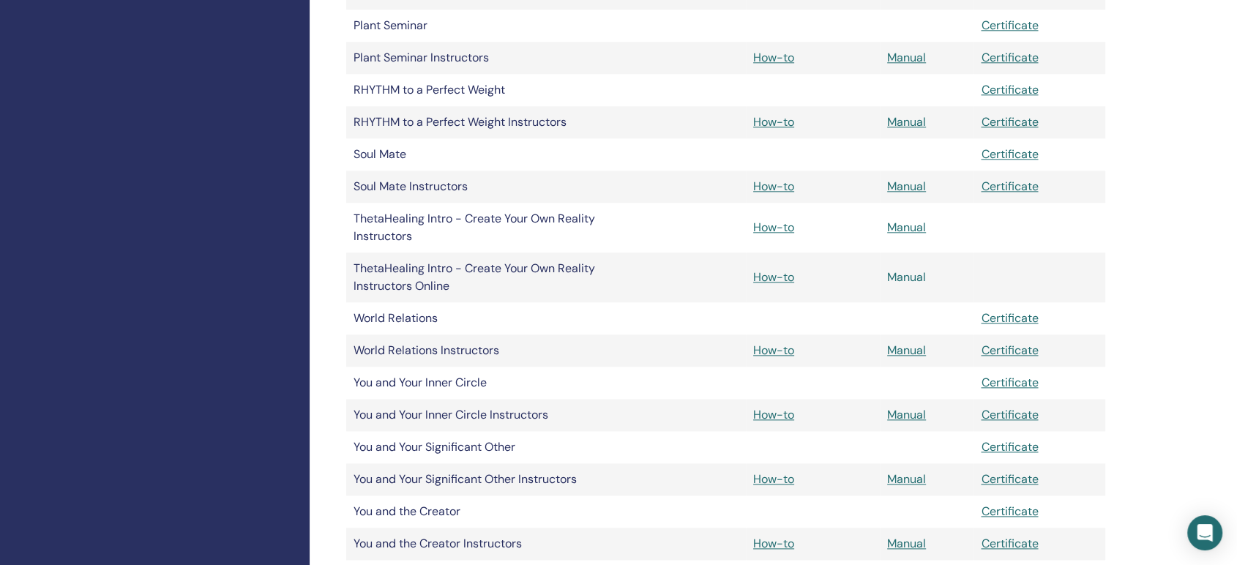
click at [902, 279] on link "Manual" at bounding box center [906, 276] width 39 height 15
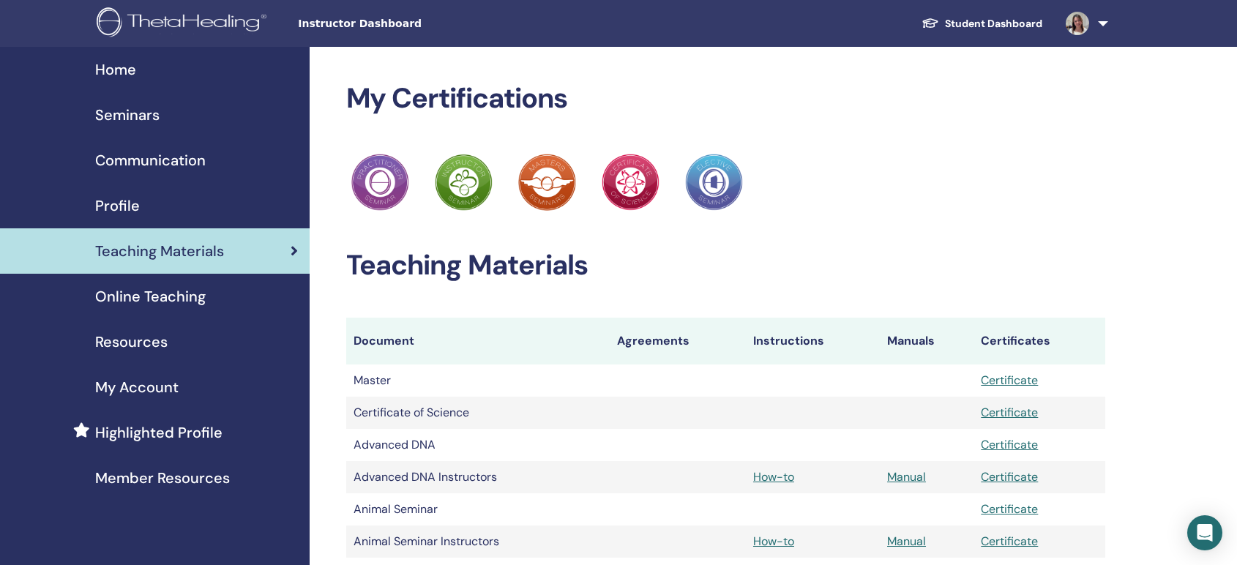
scroll to position [1708, 0]
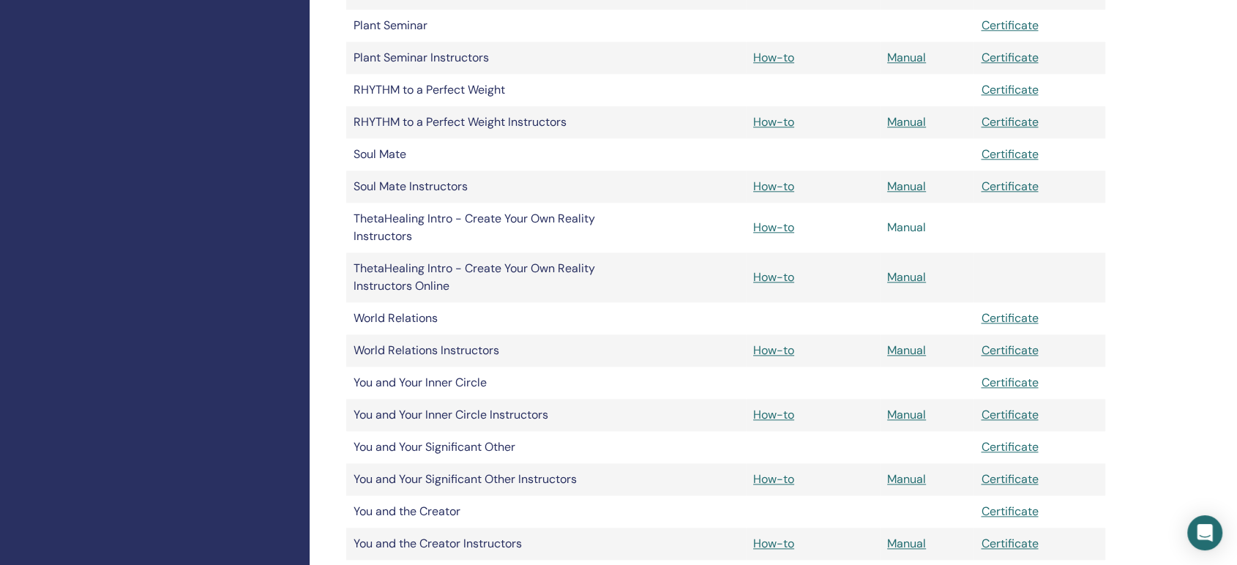
click at [914, 233] on link "Manual" at bounding box center [906, 227] width 39 height 15
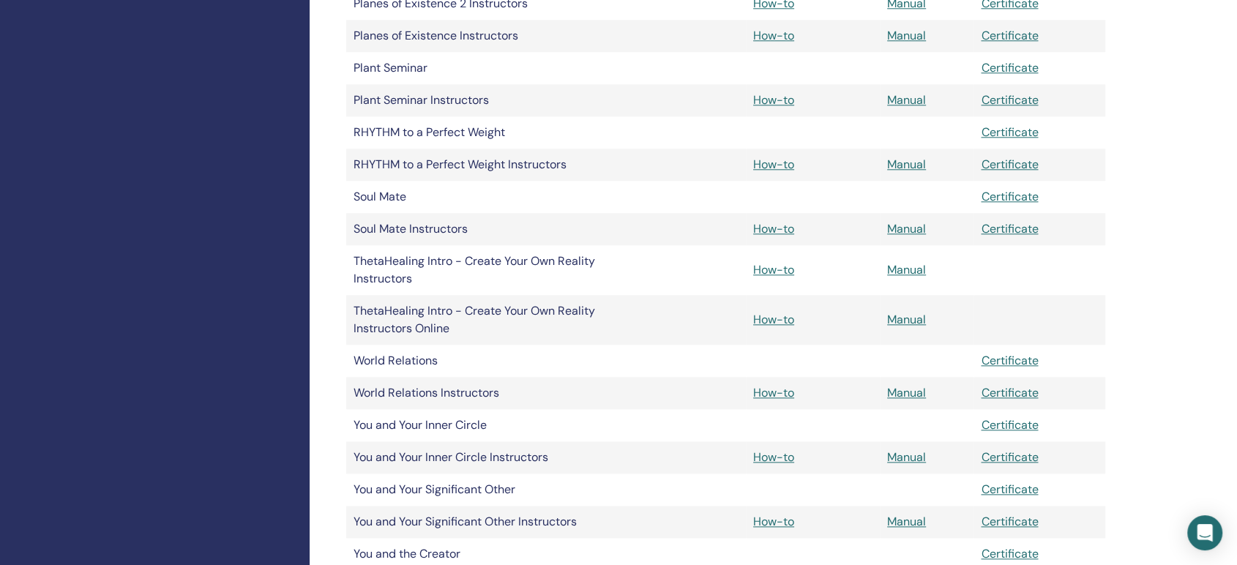
scroll to position [1627, 0]
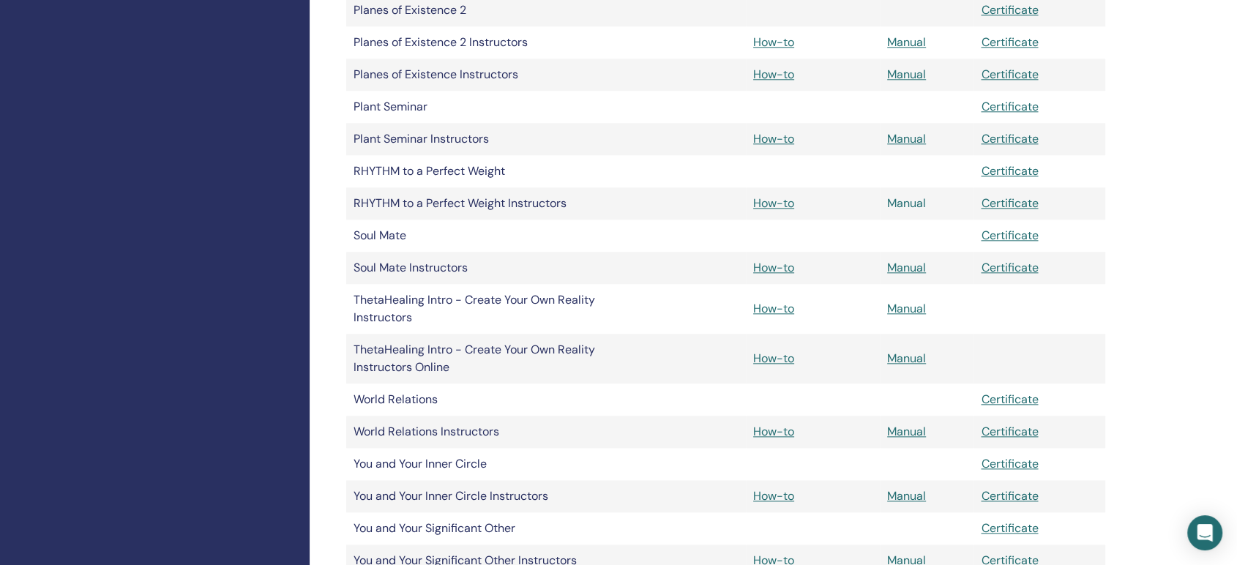
click at [920, 210] on link "Manual" at bounding box center [906, 202] width 39 height 15
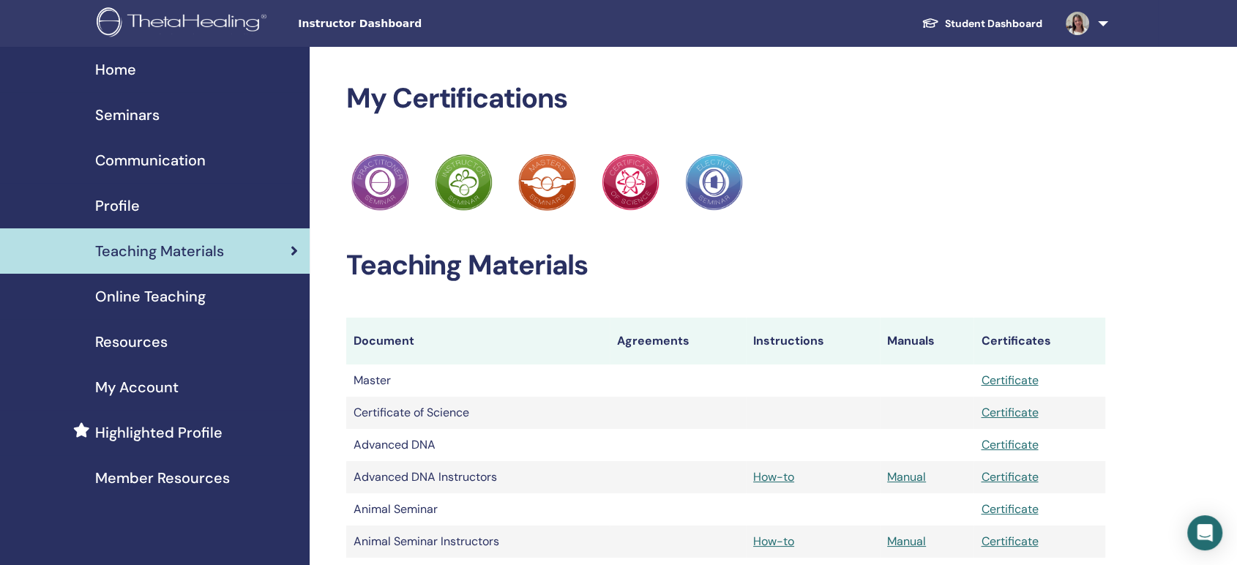
click at [947, 21] on link "Student Dashboard" at bounding box center [982, 23] width 144 height 27
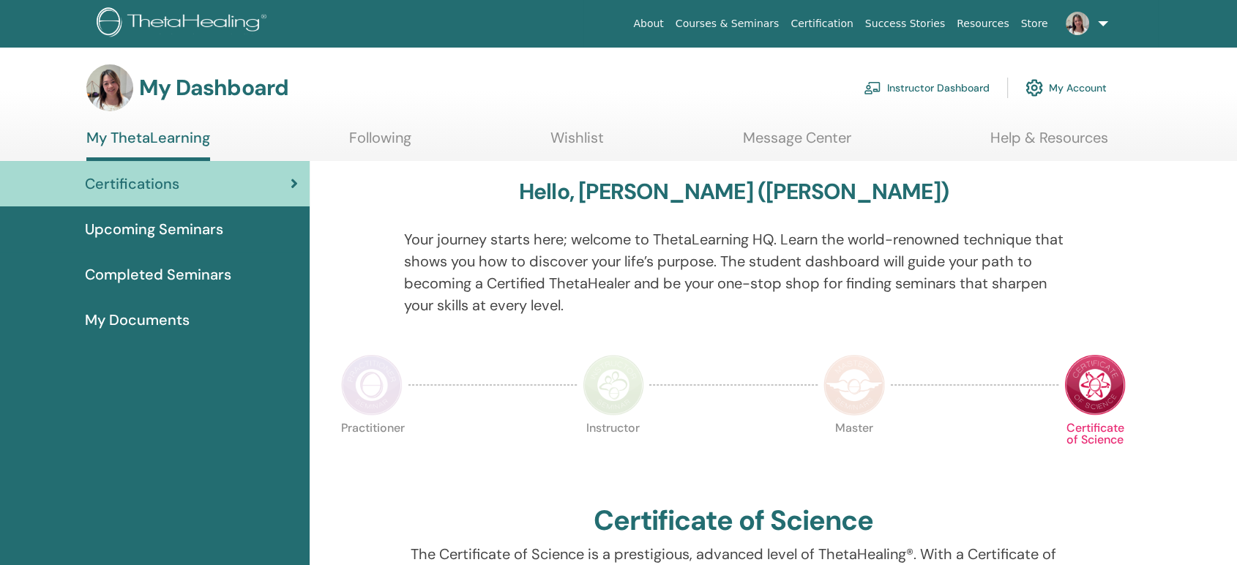
click at [773, 23] on link "Courses & Seminars" at bounding box center [728, 23] width 116 height 27
click at [953, 87] on link "Instructor Dashboard" at bounding box center [927, 88] width 126 height 32
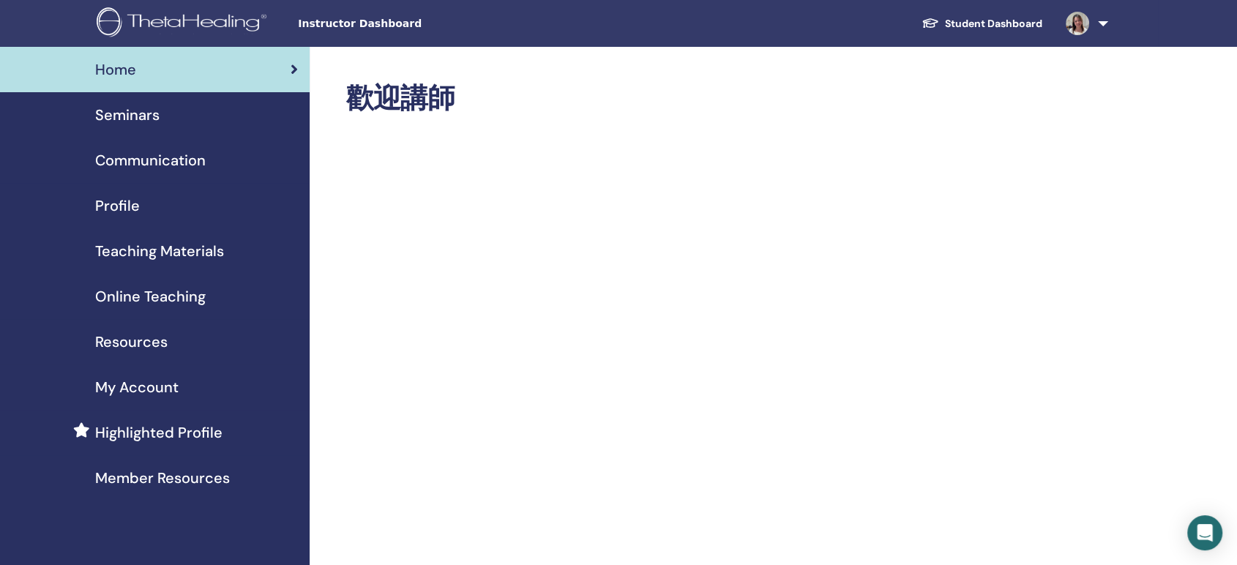
click at [180, 434] on span "Highlighted Profile" at bounding box center [158, 433] width 127 height 22
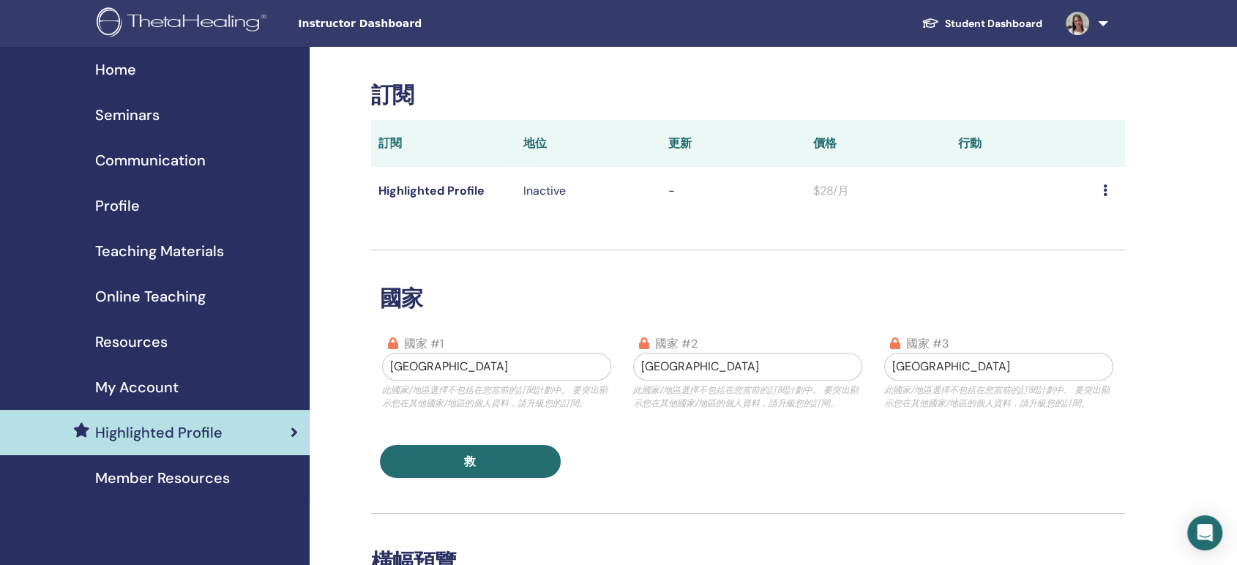
click at [149, 473] on span "Member Resources" at bounding box center [162, 478] width 135 height 22
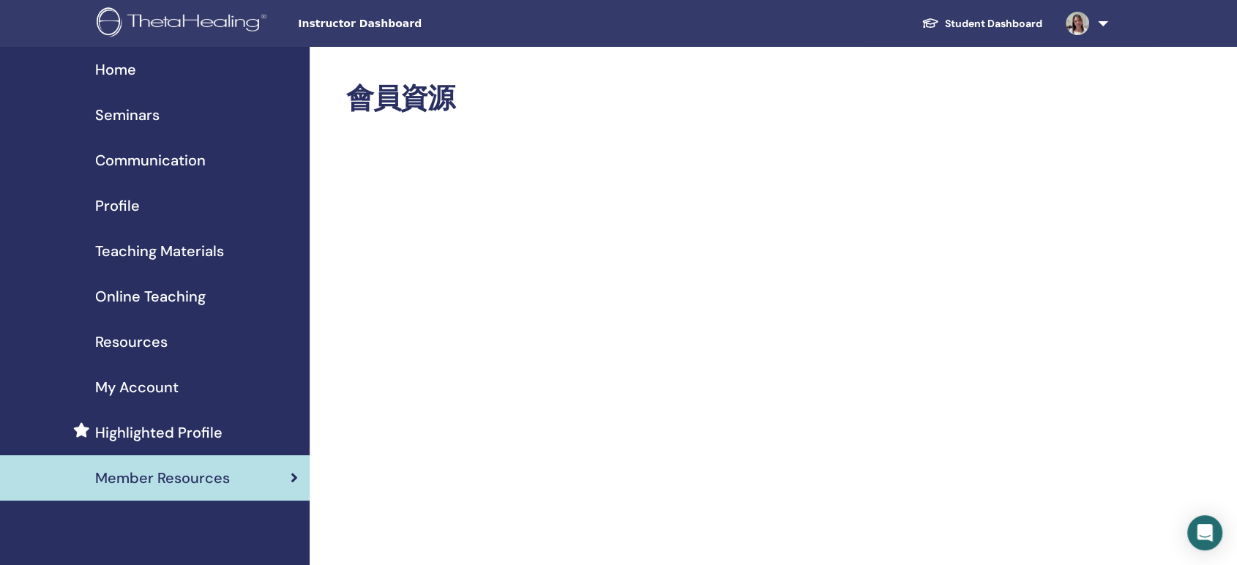
click at [157, 210] on div "Profile" at bounding box center [155, 206] width 286 height 22
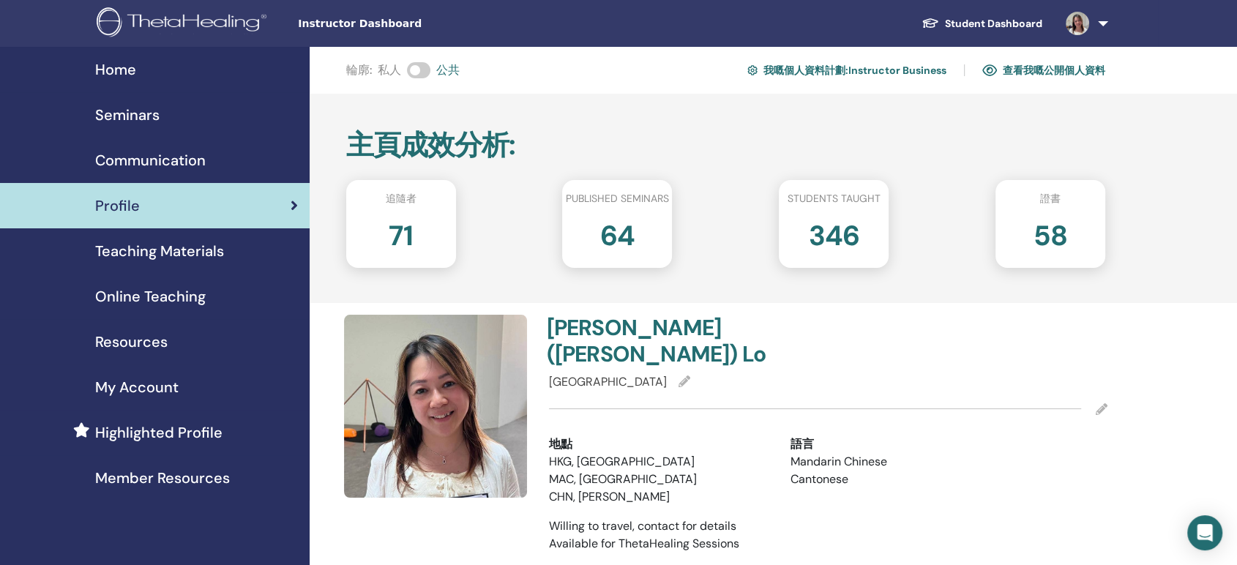
click at [989, 30] on link "Student Dashboard" at bounding box center [982, 23] width 144 height 27
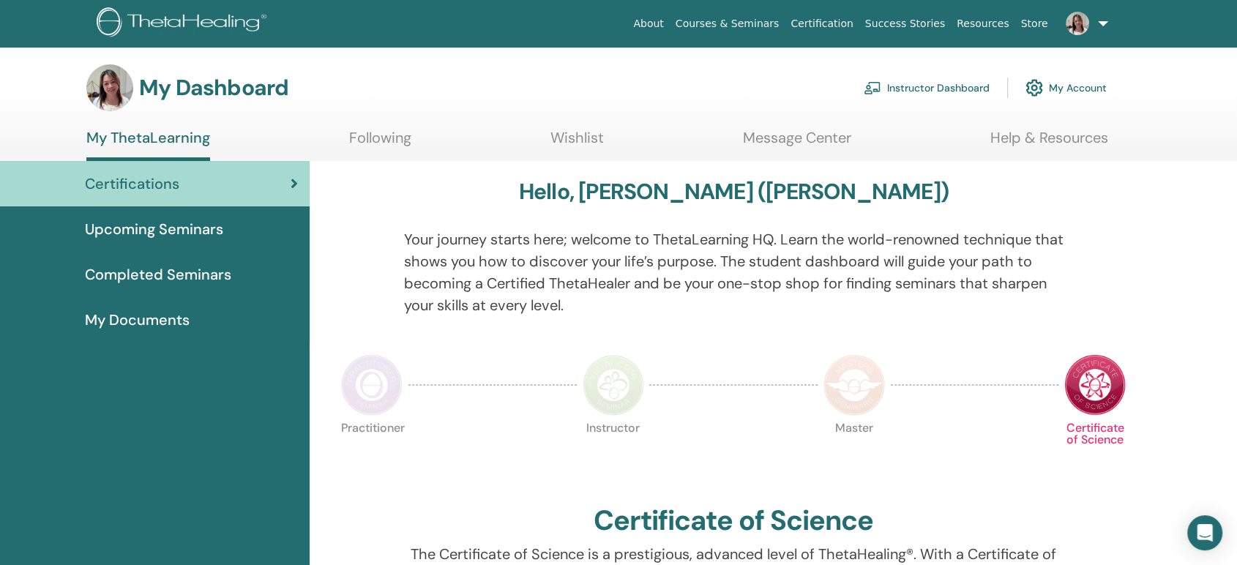
click at [703, 27] on link "Courses & Seminars" at bounding box center [728, 23] width 116 height 27
